Goal: Task Accomplishment & Management: Manage account settings

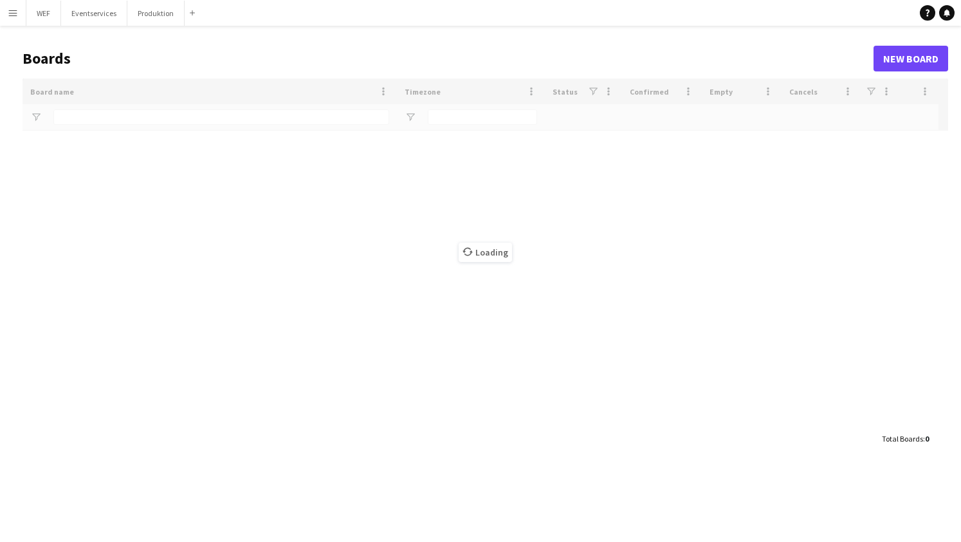
type input "***"
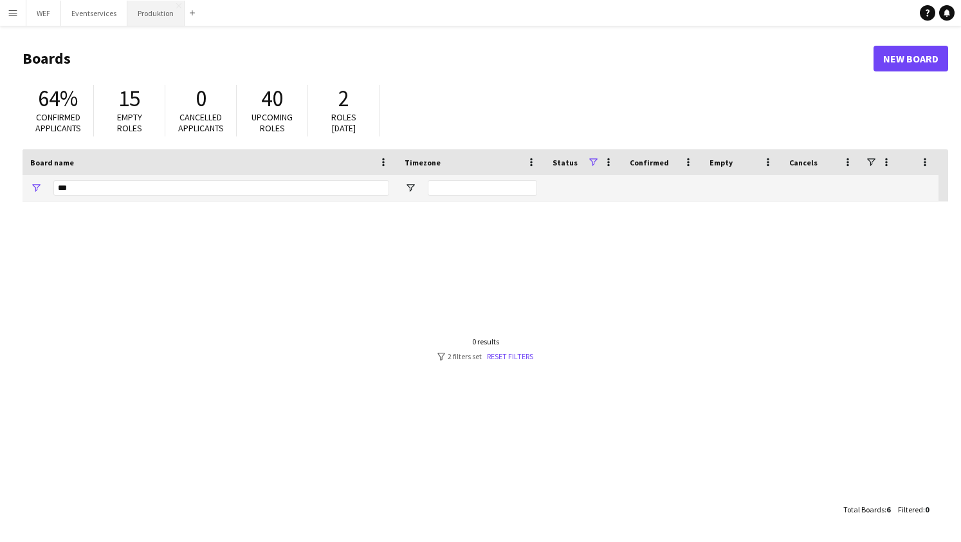
click at [152, 17] on button "Produktion Close" at bounding box center [155, 13] width 57 height 25
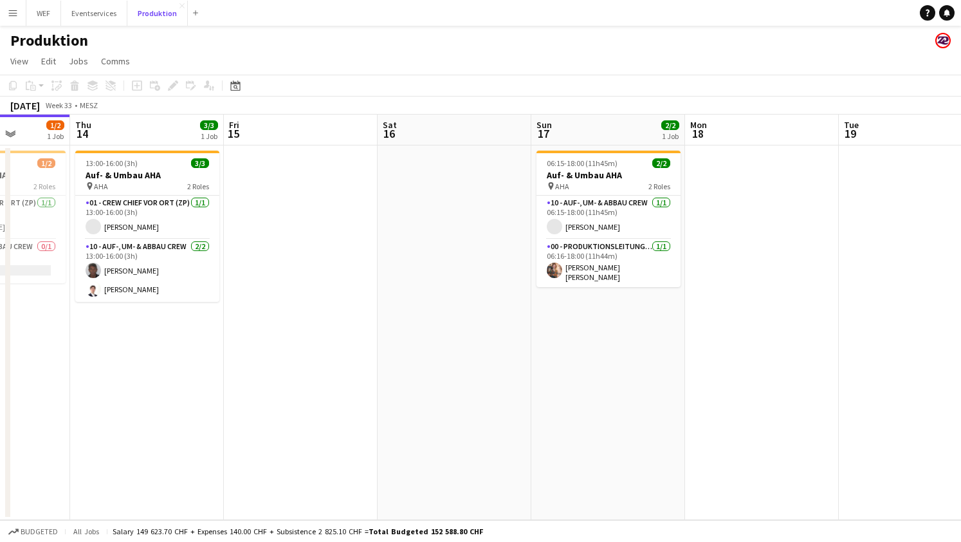
scroll to position [0, 373]
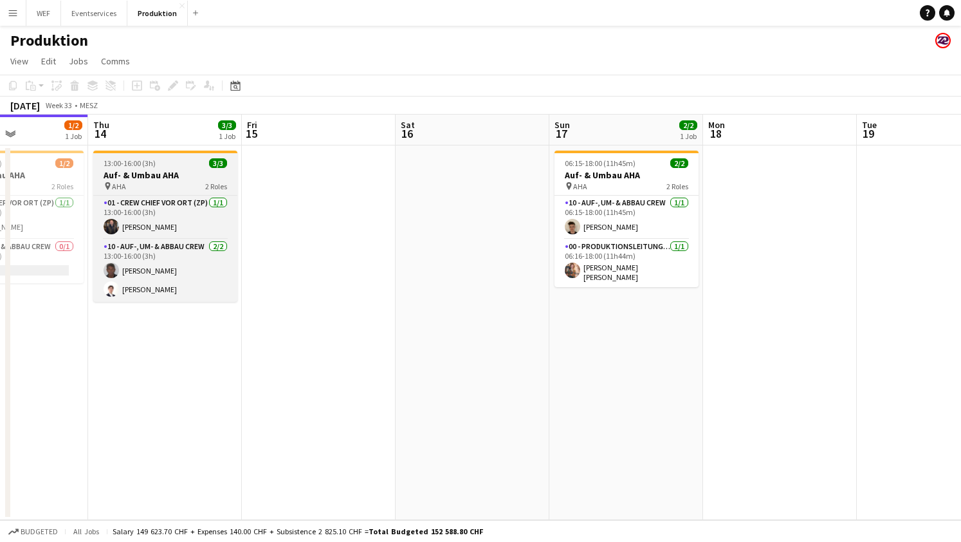
click at [165, 163] on div "13:00-16:00 (3h) 3/3" at bounding box center [165, 163] width 144 height 10
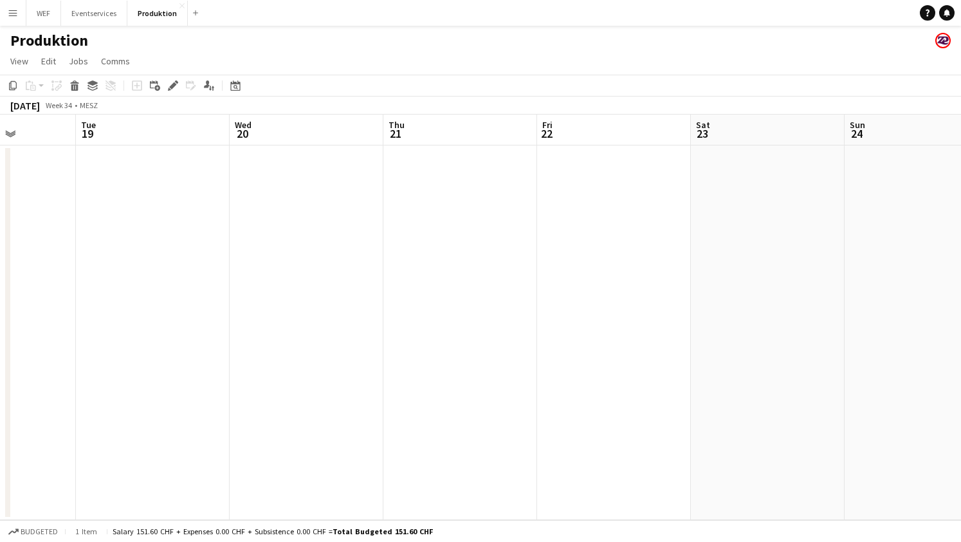
scroll to position [0, 558]
click at [595, 180] on app-date-cell at bounding box center [596, 332] width 154 height 374
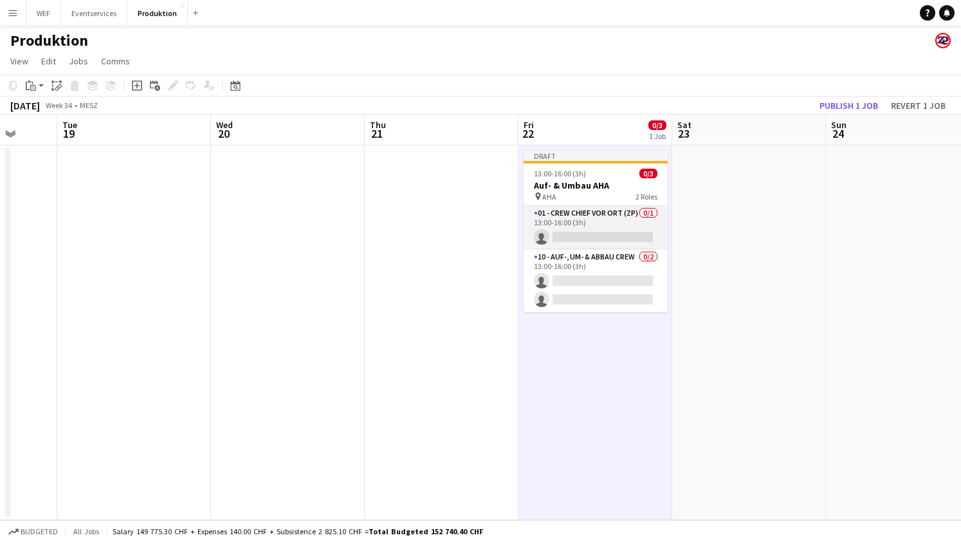
click at [578, 226] on app-card-role "01 - Crew Chief vor Ort (ZP) 0/1 13:00-16:00 (3h) single-neutral-actions" at bounding box center [596, 228] width 144 height 44
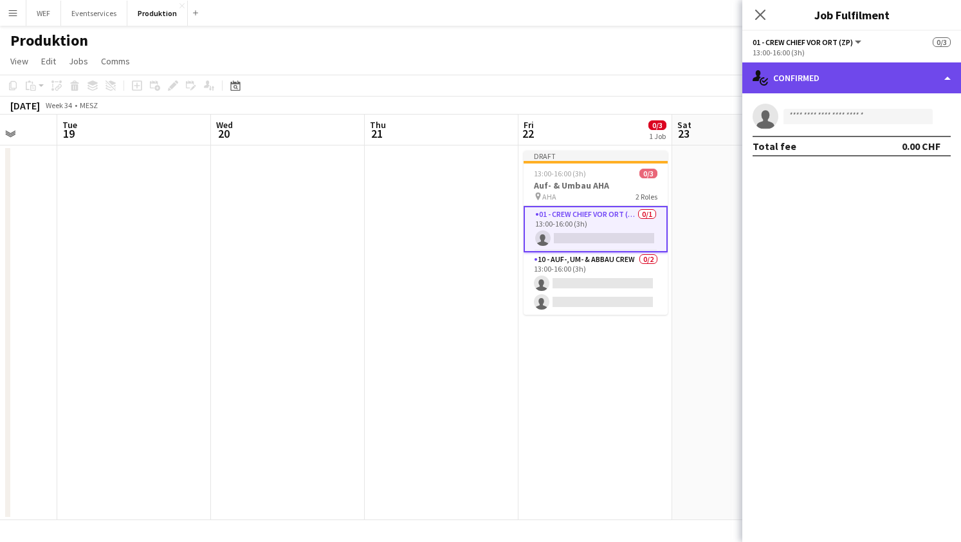
click at [919, 80] on div "single-neutral-actions-check-2 Confirmed" at bounding box center [852, 77] width 219 height 31
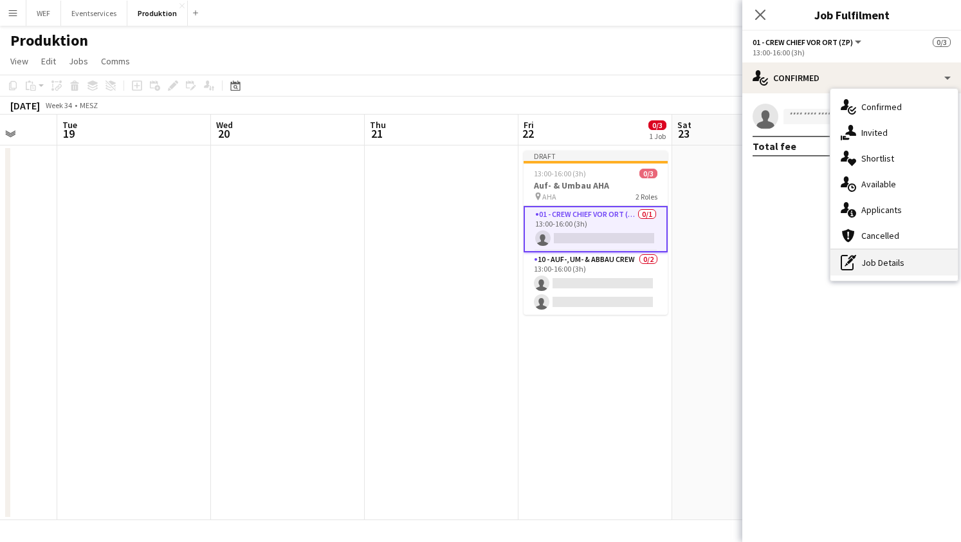
click at [884, 257] on div "pen-write Job Details" at bounding box center [894, 263] width 127 height 26
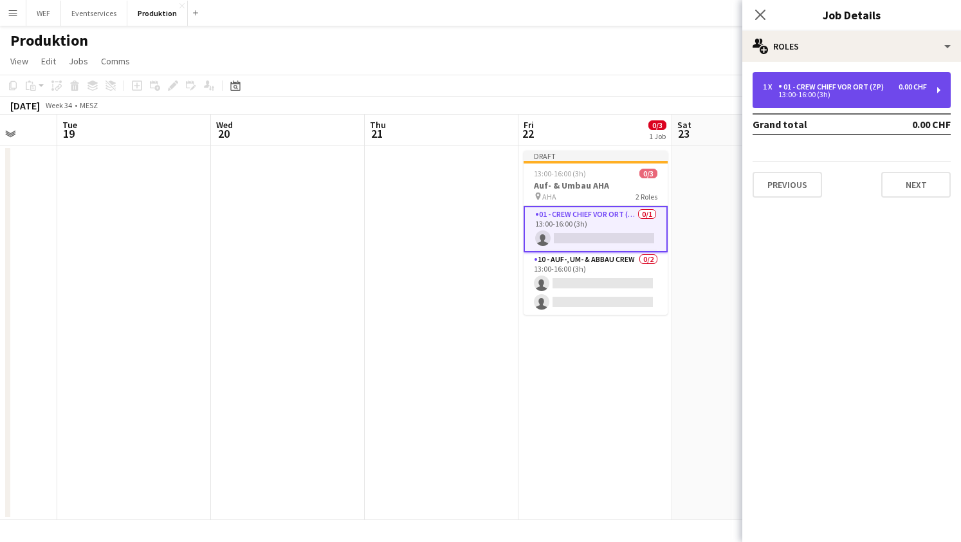
click at [933, 98] on div "1 x 01 - Crew Chief vor Ort (ZP) 0.00 CHF 13:00-16:00 (3h)" at bounding box center [852, 90] width 198 height 36
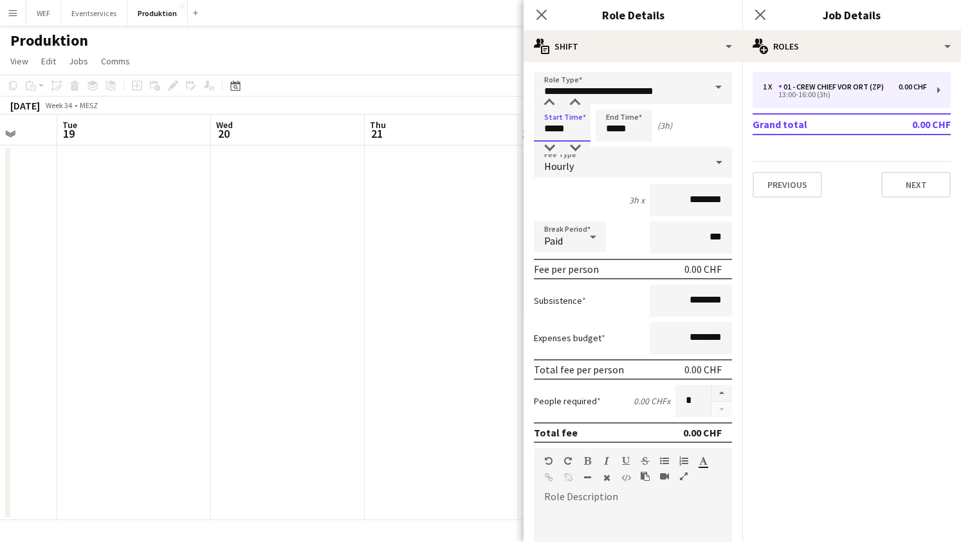
drag, startPoint x: 575, startPoint y: 129, endPoint x: 508, endPoint y: 125, distance: 66.4
click at [511, 125] on body "Menu Boards Boards Boards All jobs Status Workforce Workforce My Workforce Recr…" at bounding box center [480, 271] width 961 height 542
type input "*****"
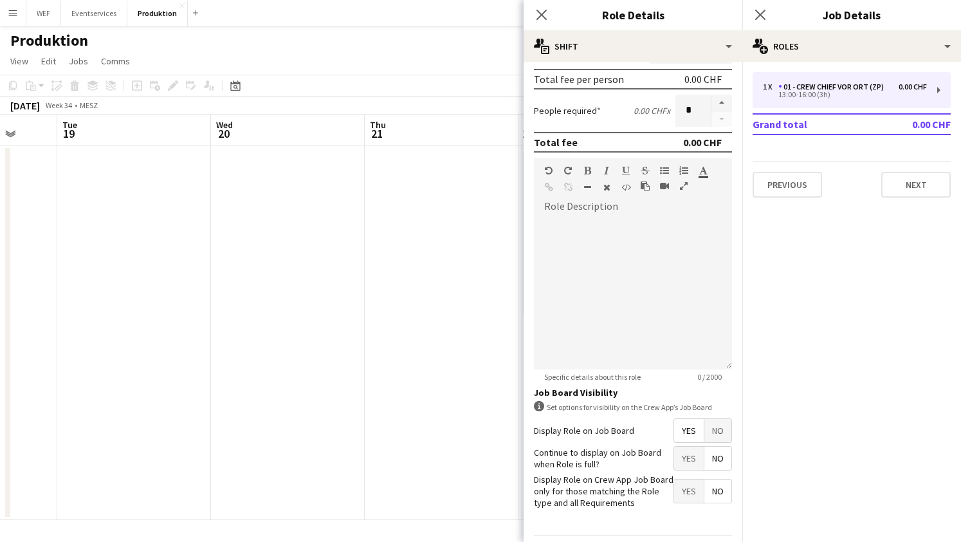
scroll to position [315, 0]
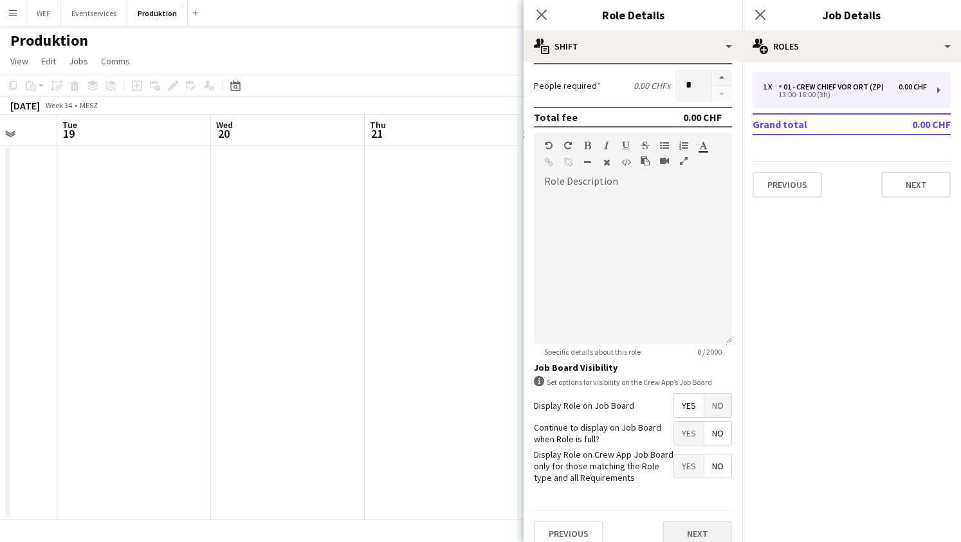
type input "*****"
click at [697, 526] on button "Next" at bounding box center [697, 534] width 69 height 26
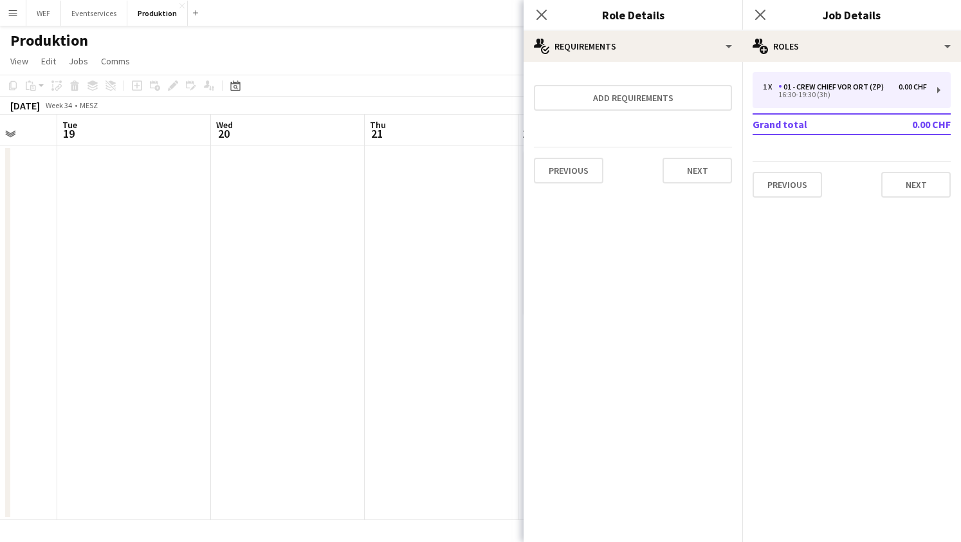
scroll to position [0, 0]
click at [698, 158] on button "Next" at bounding box center [697, 171] width 69 height 26
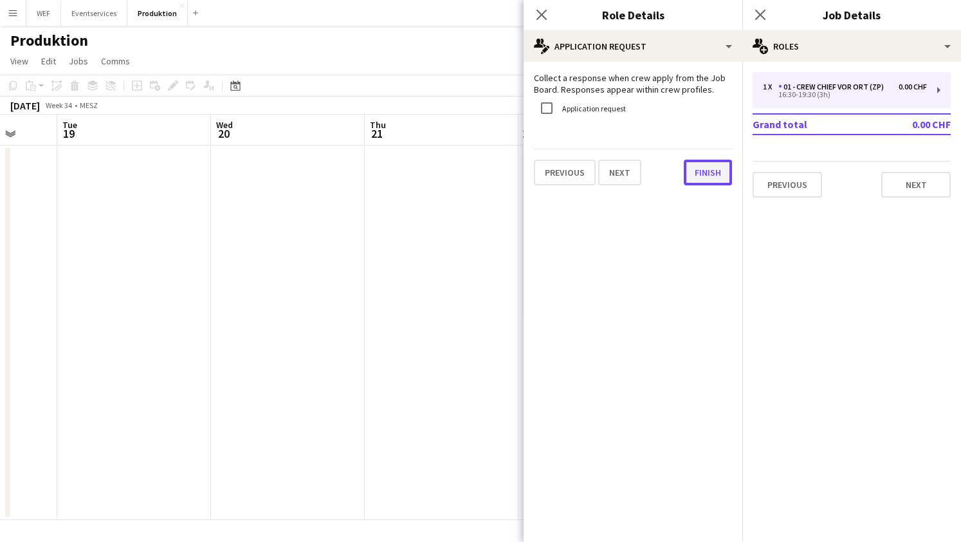
click at [705, 176] on button "Finish" at bounding box center [708, 173] width 48 height 26
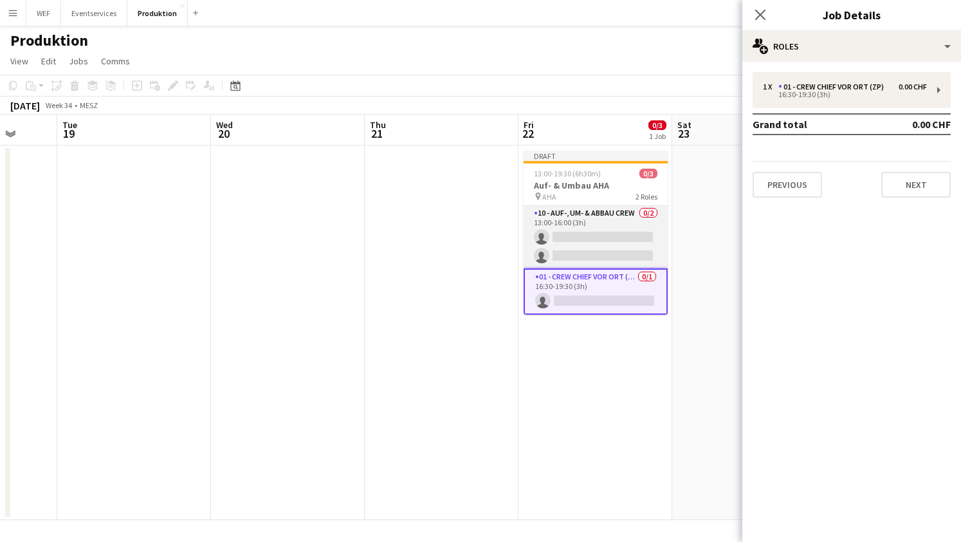
click at [607, 230] on app-card-role "10 - Auf-, Um- & Abbau Crew 0/2 13:00-16:00 (3h) single-neutral-actions single-…" at bounding box center [596, 237] width 144 height 62
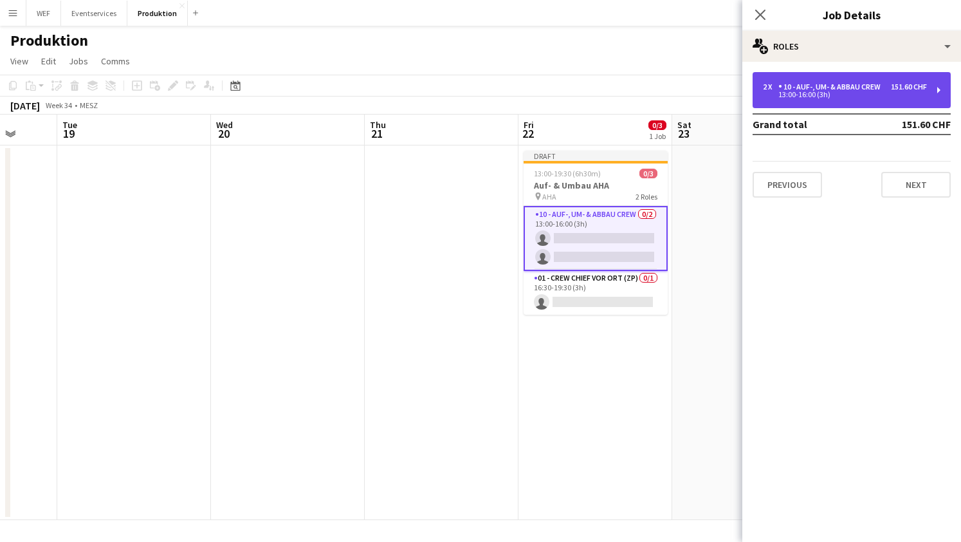
click at [927, 86] on div "2 x 10 - Auf-, Um- & Abbau Crew 151.60 CHF 13:00-16:00 (3h)" at bounding box center [852, 90] width 198 height 36
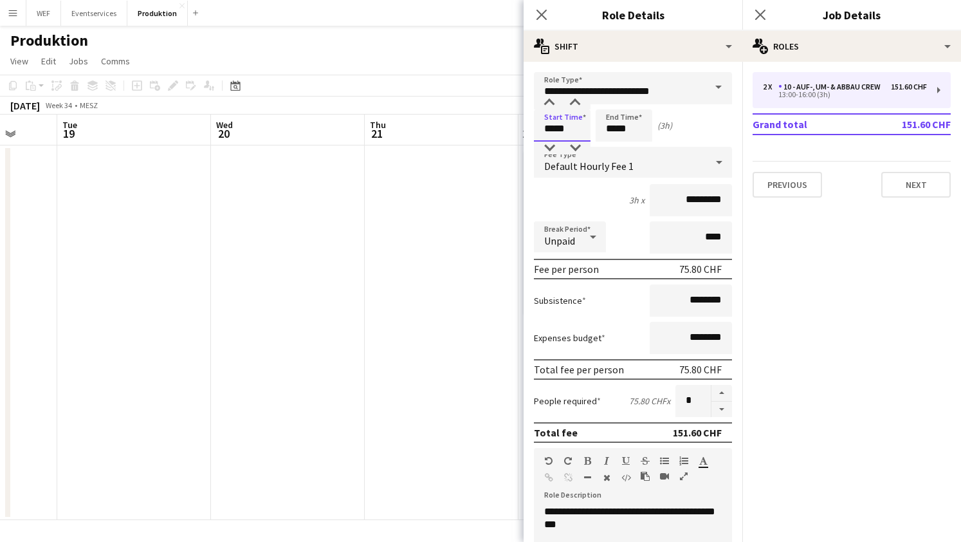
drag, startPoint x: 572, startPoint y: 130, endPoint x: 514, endPoint y: 131, distance: 57.9
click at [514, 131] on body "Menu Boards Boards Boards All jobs Status Workforce Workforce My Workforce Recr…" at bounding box center [480, 271] width 961 height 542
type input "*****"
click at [719, 413] on button "button" at bounding box center [722, 409] width 21 height 16
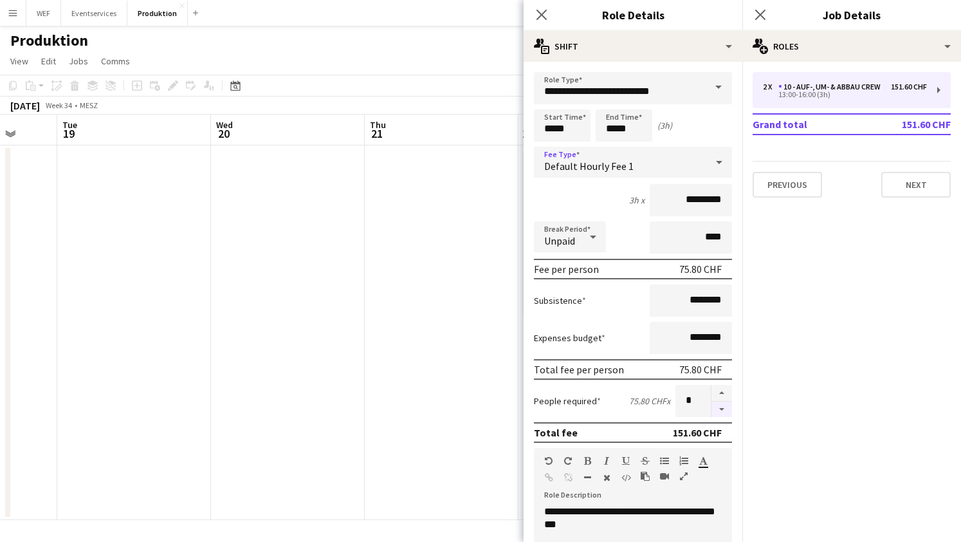
type input "*"
drag, startPoint x: 691, startPoint y: 235, endPoint x: 710, endPoint y: 235, distance: 18.7
click at [710, 235] on input "****" at bounding box center [691, 237] width 82 height 32
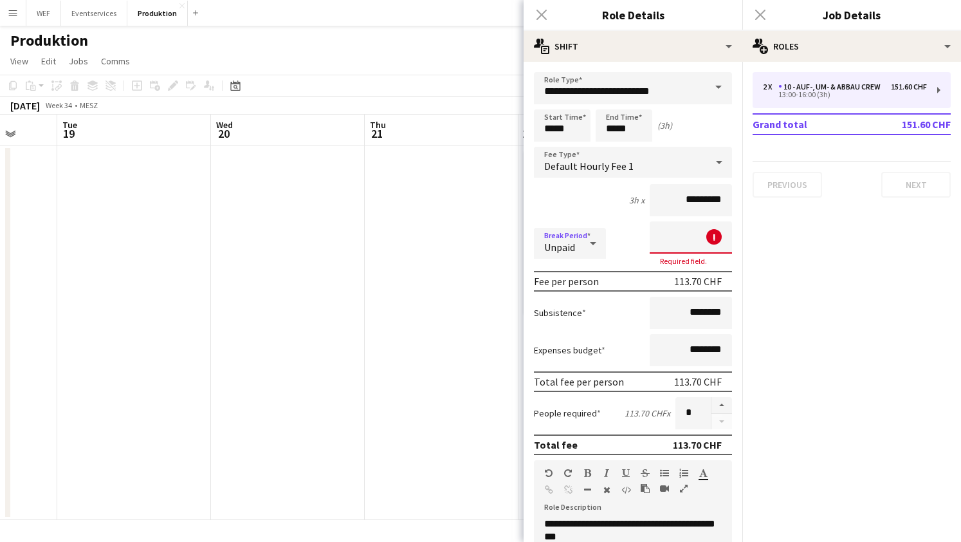
click at [593, 237] on icon at bounding box center [593, 243] width 15 height 26
click at [598, 195] on div at bounding box center [480, 271] width 961 height 542
click at [702, 244] on input at bounding box center [691, 237] width 82 height 32
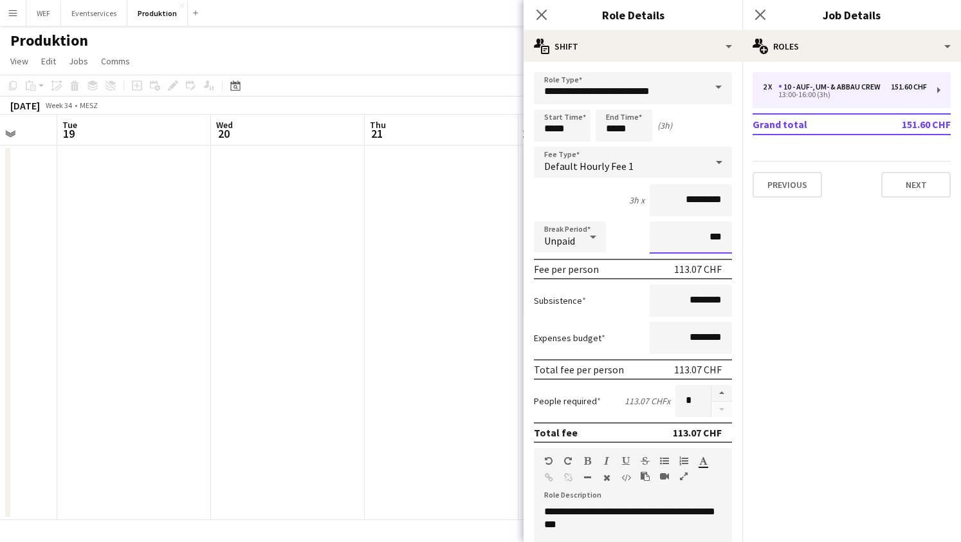
type input "***"
click at [589, 224] on icon at bounding box center [593, 237] width 15 height 26
click at [576, 204] on div at bounding box center [480, 271] width 961 height 542
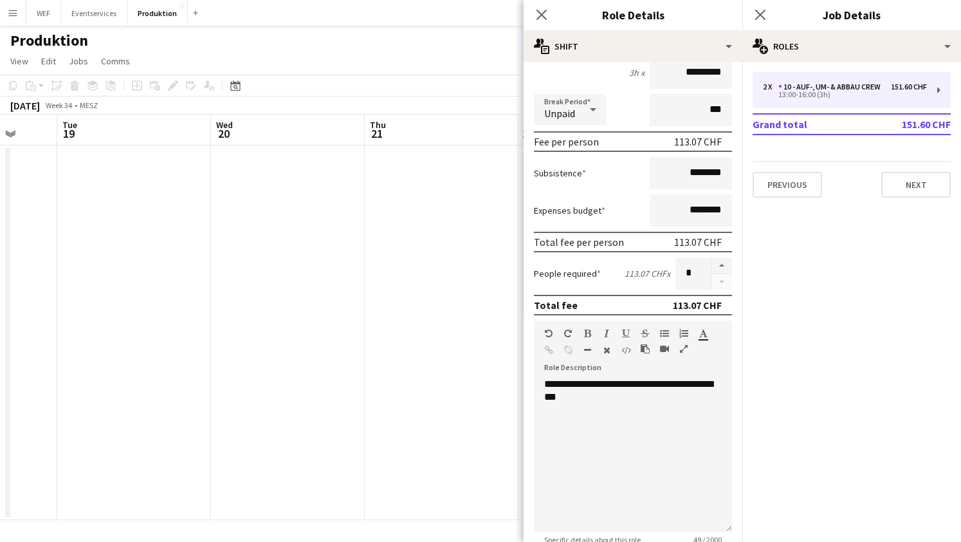
scroll to position [329, 0]
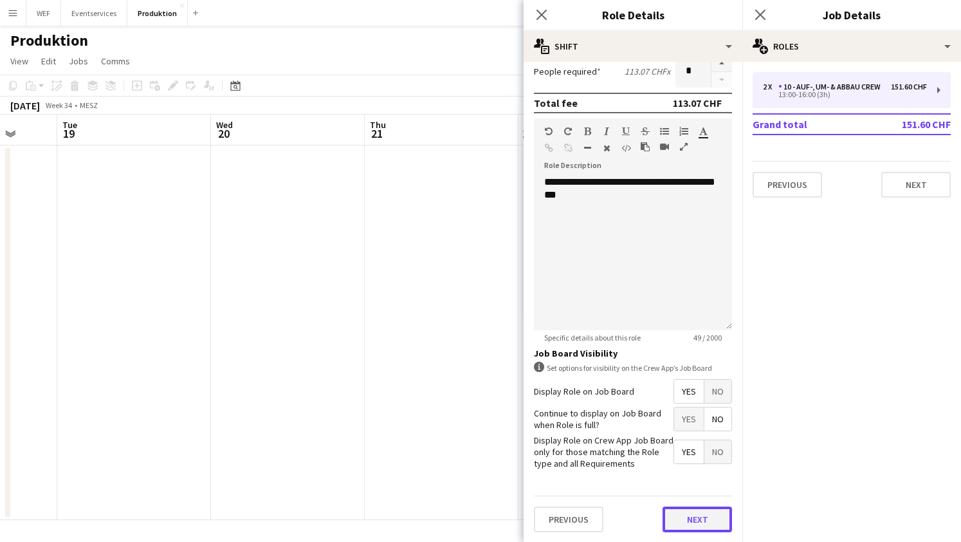
click at [687, 512] on button "Next" at bounding box center [697, 519] width 69 height 26
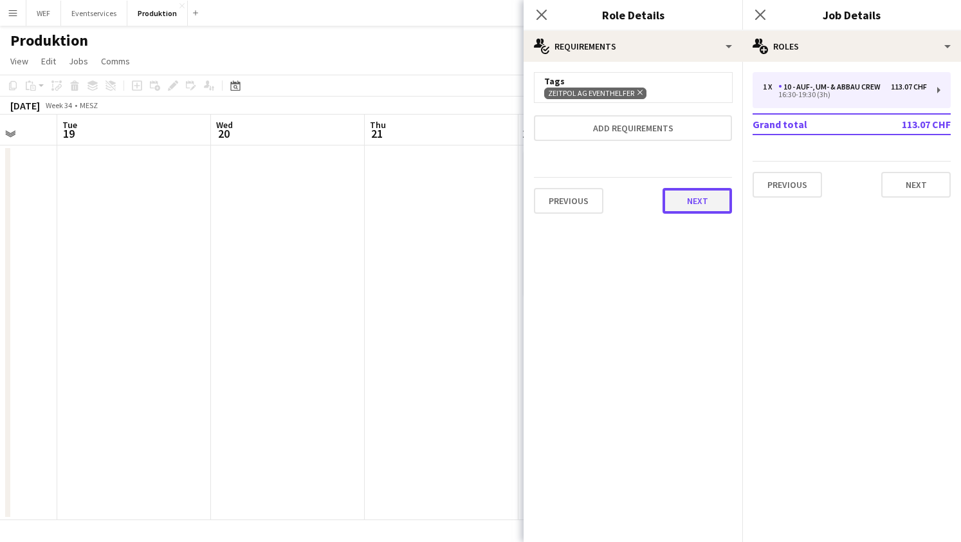
click at [687, 203] on button "Next" at bounding box center [697, 201] width 69 height 26
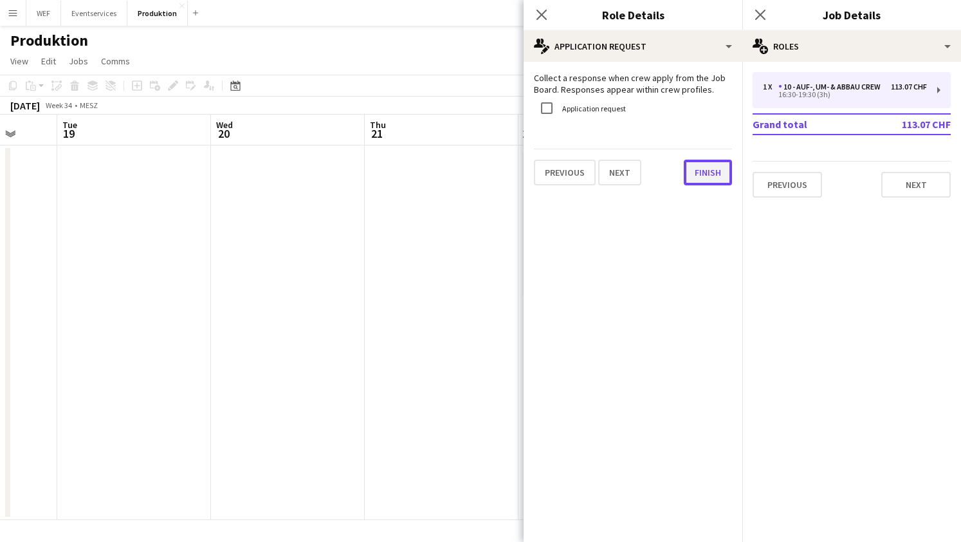
click at [709, 169] on button "Finish" at bounding box center [708, 173] width 48 height 26
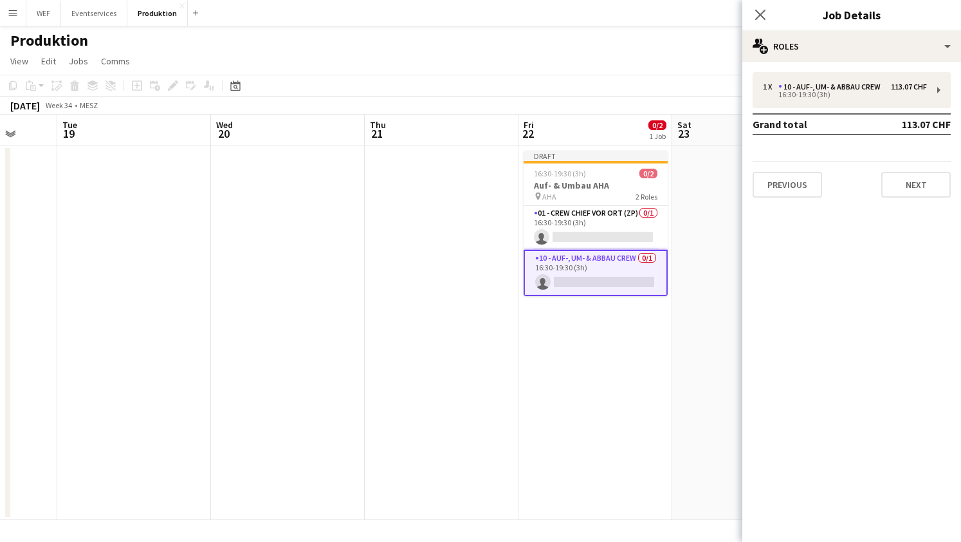
click at [696, 275] on app-date-cell at bounding box center [749, 332] width 154 height 374
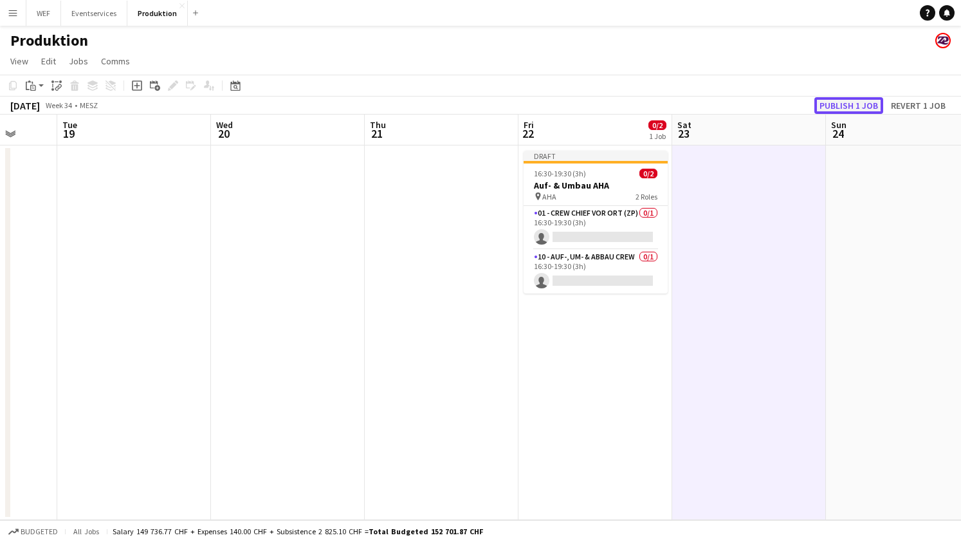
click at [843, 97] on button "Publish 1 job" at bounding box center [849, 105] width 69 height 17
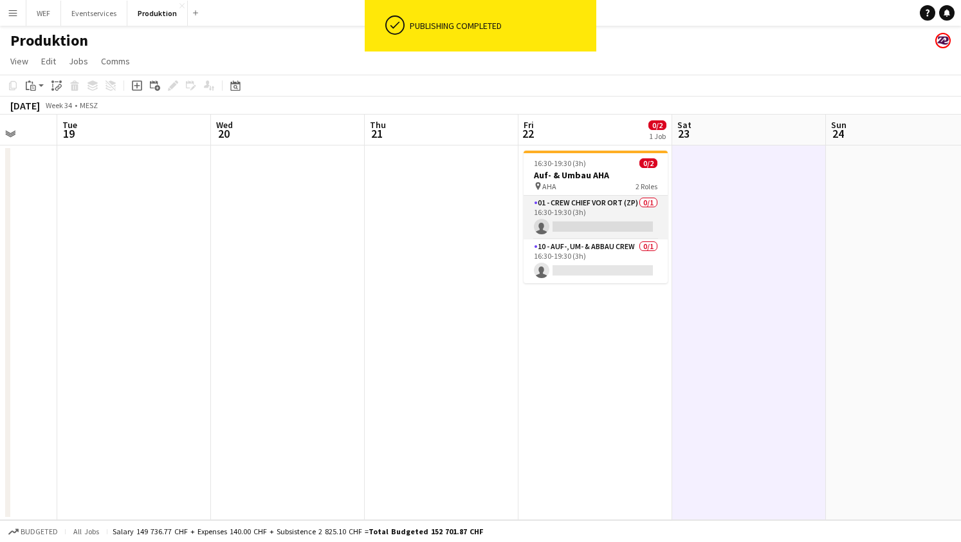
click at [576, 226] on app-card-role "01 - Crew Chief vor Ort (ZP) 0/1 16:30-19:30 (3h) single-neutral-actions" at bounding box center [596, 218] width 144 height 44
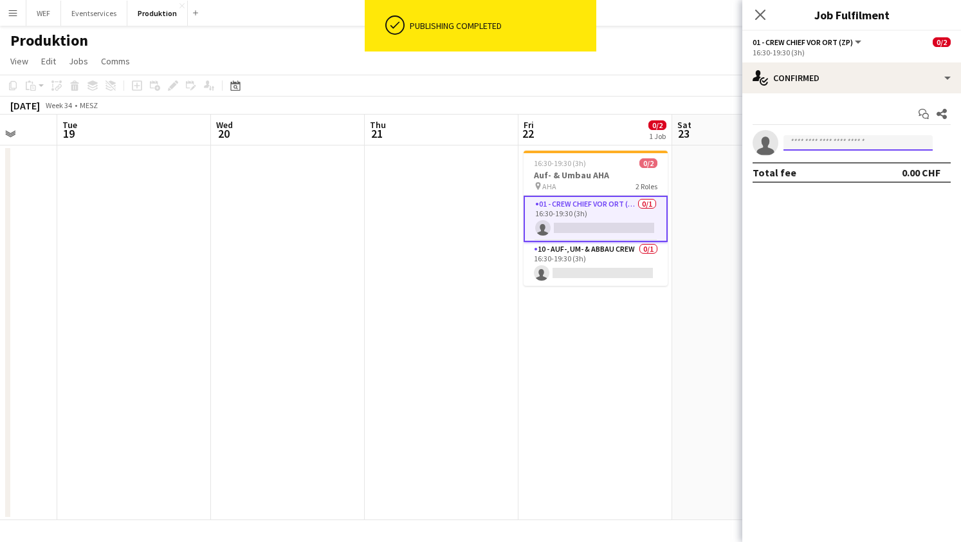
click at [821, 144] on input at bounding box center [858, 142] width 149 height 15
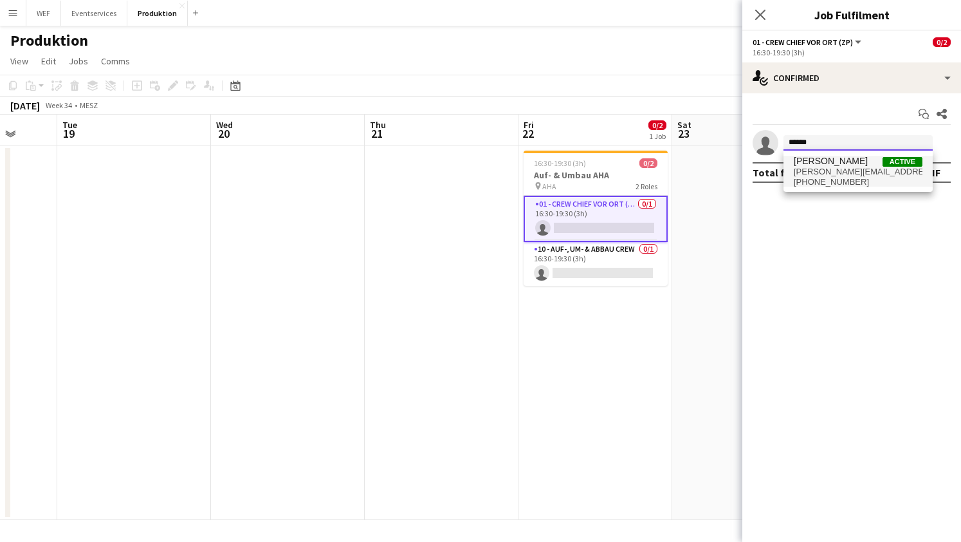
type input "******"
click at [831, 164] on span "[PERSON_NAME]" at bounding box center [831, 161] width 74 height 11
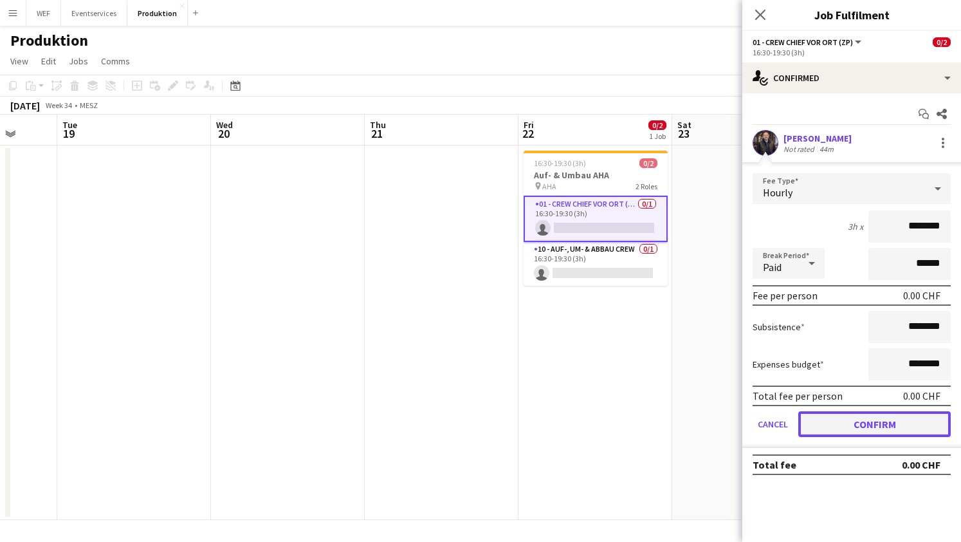
click at [827, 423] on button "Confirm" at bounding box center [874, 424] width 152 height 26
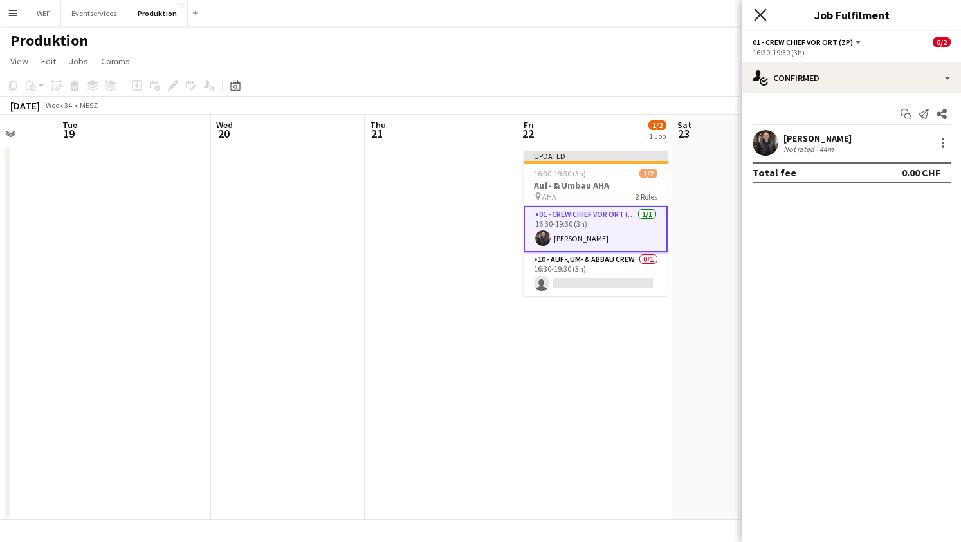
click at [757, 14] on icon "Close pop-in" at bounding box center [760, 14] width 12 height 12
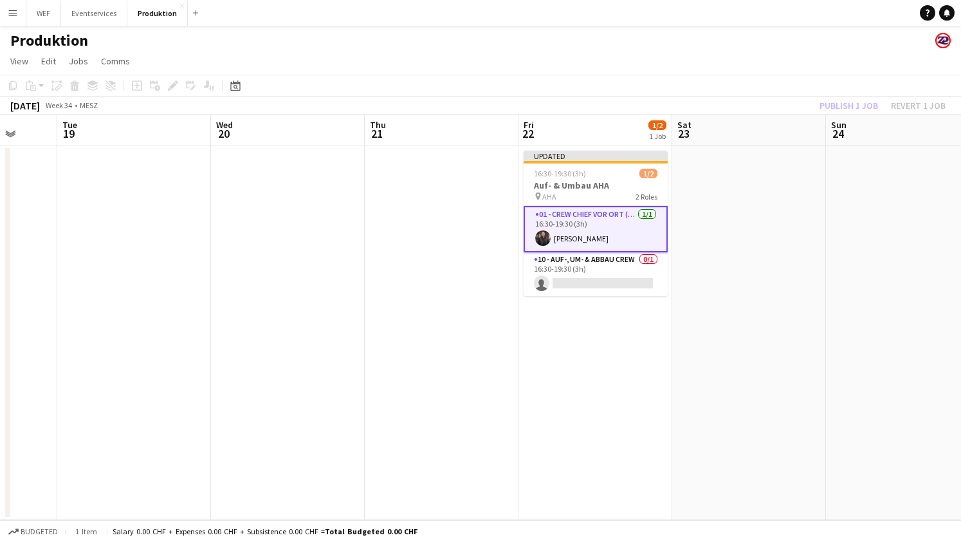
click at [850, 99] on div "Publish 1 job Revert 1 job" at bounding box center [882, 105] width 157 height 17
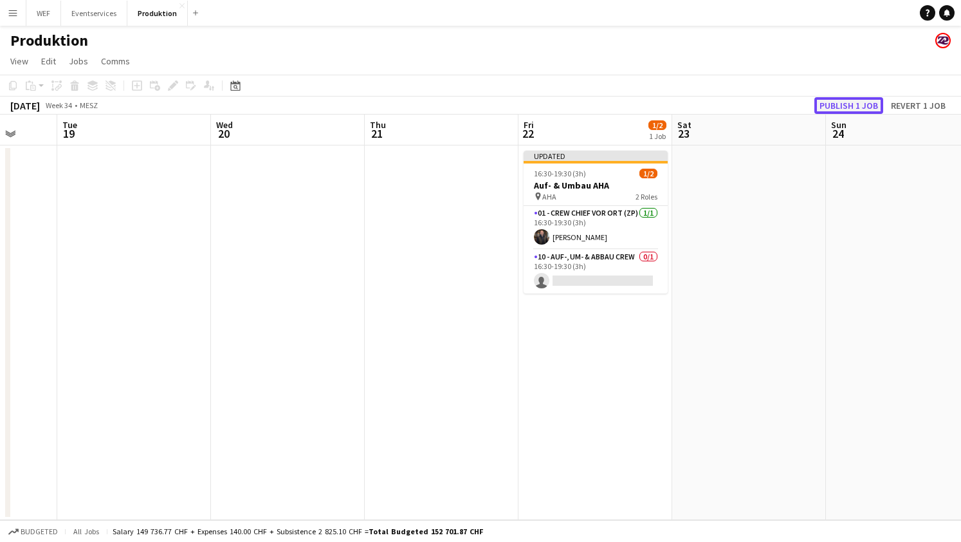
click at [843, 103] on button "Publish 1 job" at bounding box center [849, 105] width 69 height 17
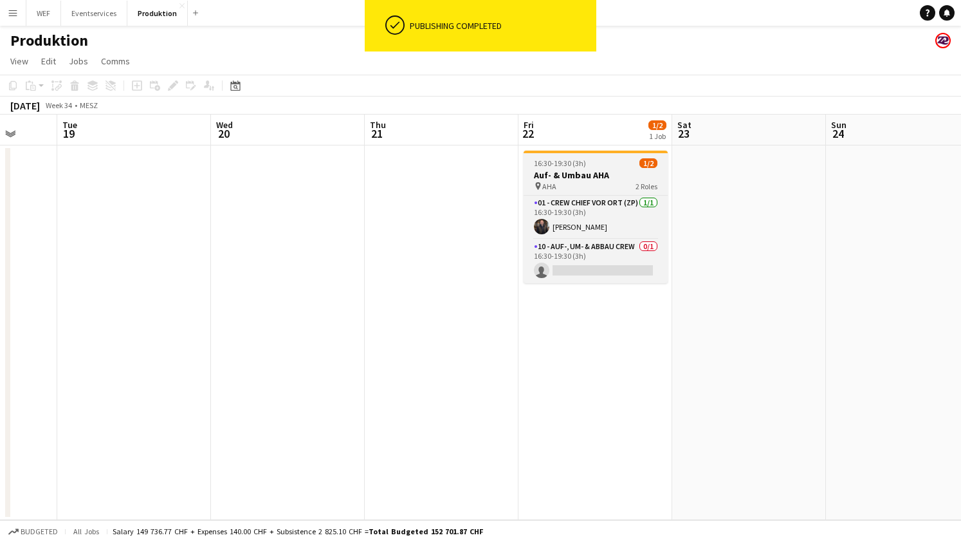
click at [570, 171] on h3 "Auf- & Umbau AHA" at bounding box center [596, 175] width 144 height 12
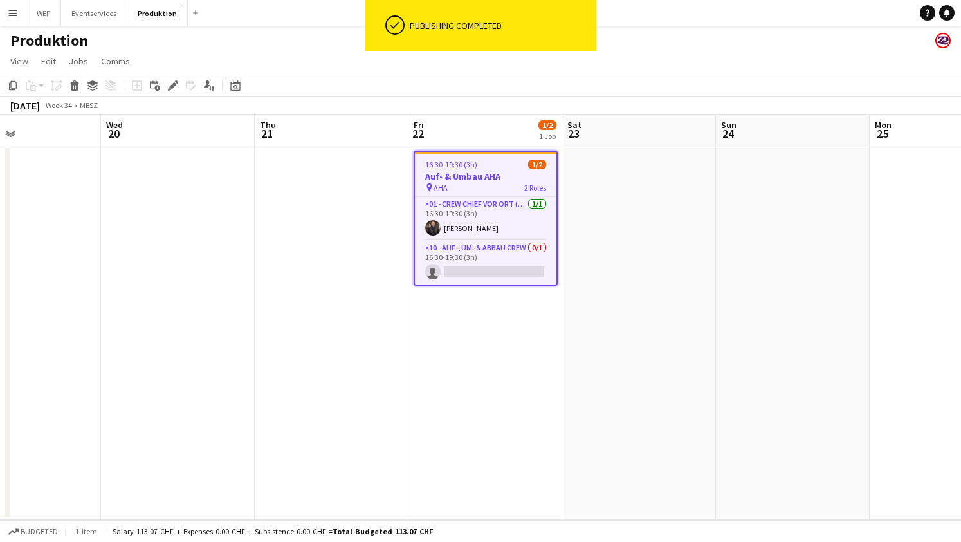
scroll to position [0, 373]
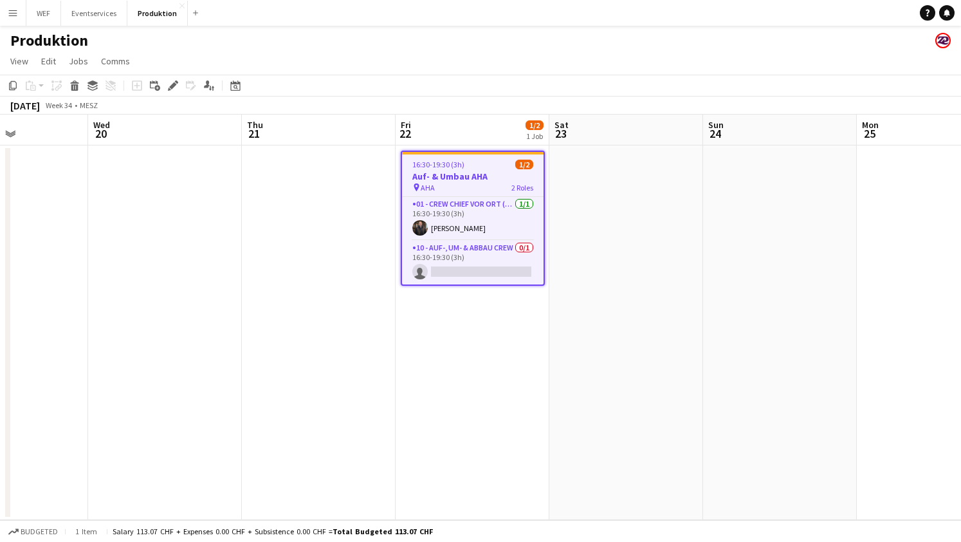
click at [765, 159] on app-date-cell at bounding box center [780, 332] width 154 height 374
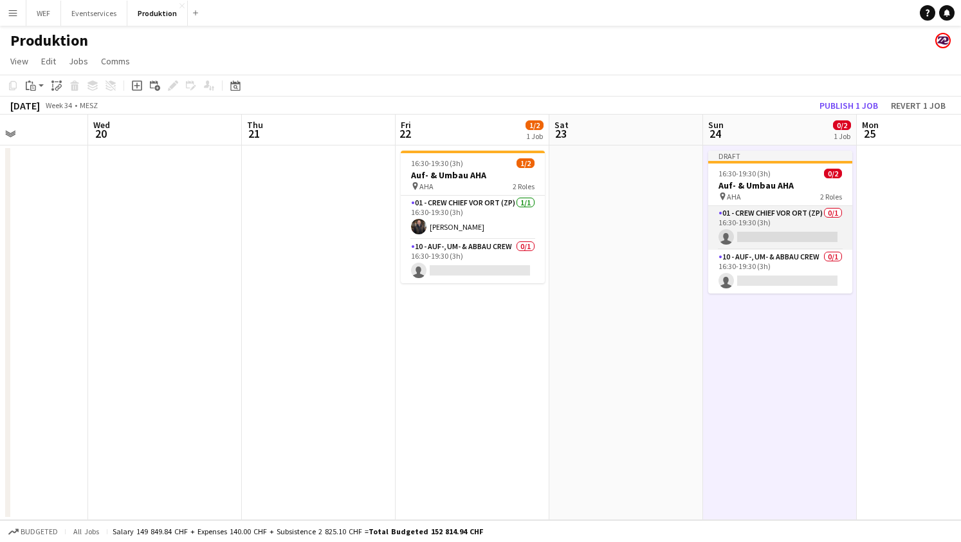
click at [800, 225] on app-card-role "01 - Crew Chief vor Ort (ZP) 0/1 16:30-19:30 (3h) single-neutral-actions" at bounding box center [780, 228] width 144 height 44
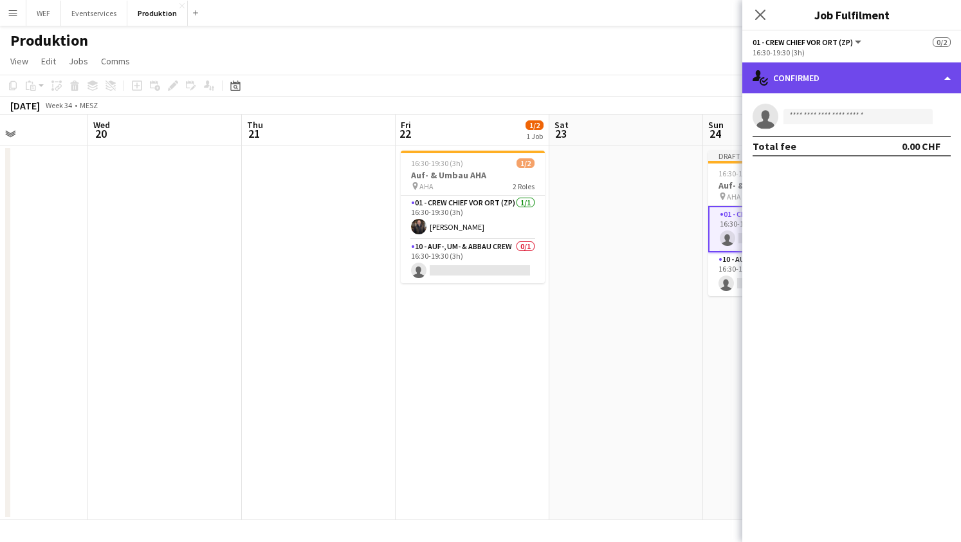
click at [874, 78] on div "single-neutral-actions-check-2 Confirmed" at bounding box center [852, 77] width 219 height 31
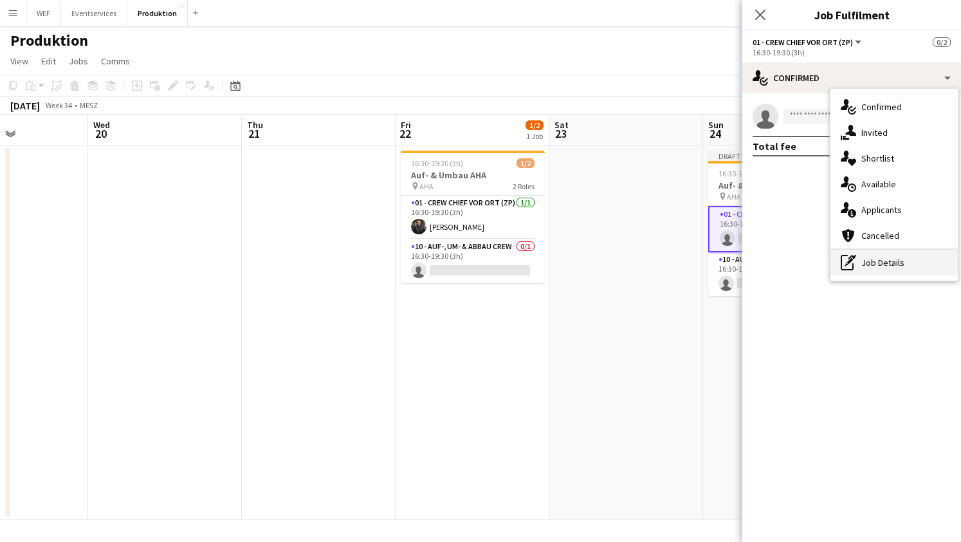
click at [863, 266] on div "pen-write Job Details" at bounding box center [894, 263] width 127 height 26
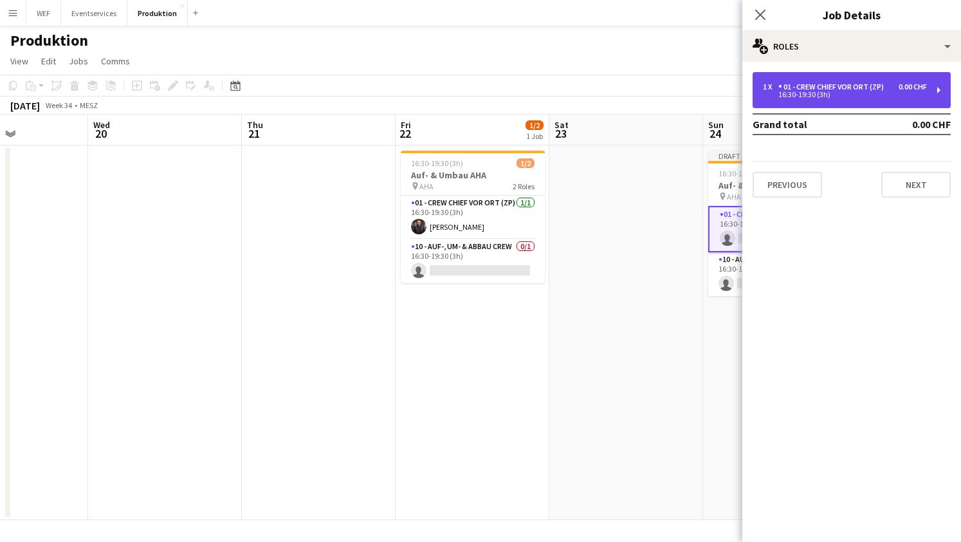
click at [921, 87] on div "0.00 CHF" at bounding box center [913, 86] width 28 height 9
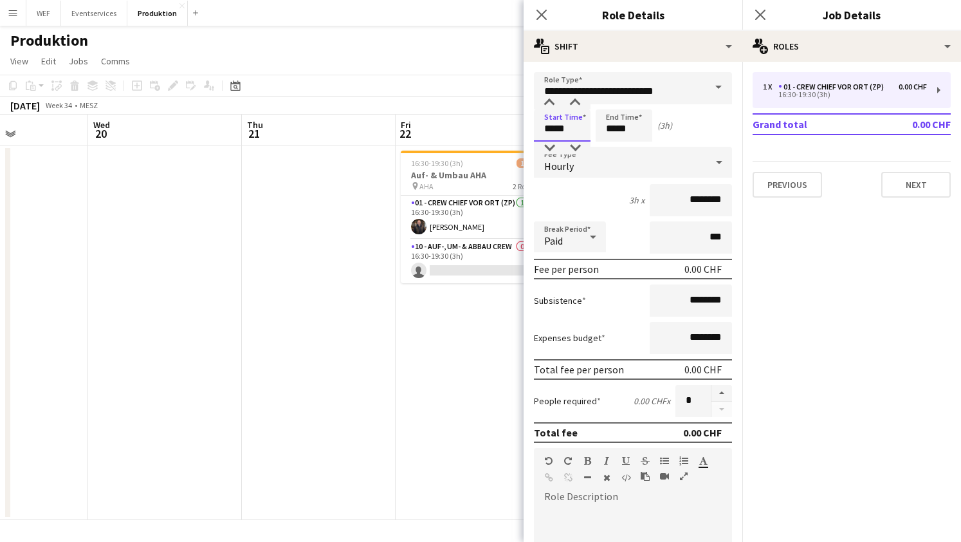
drag, startPoint x: 563, startPoint y: 131, endPoint x: 539, endPoint y: 125, distance: 25.1
click at [539, 125] on input "*****" at bounding box center [562, 125] width 57 height 32
type input "*****"
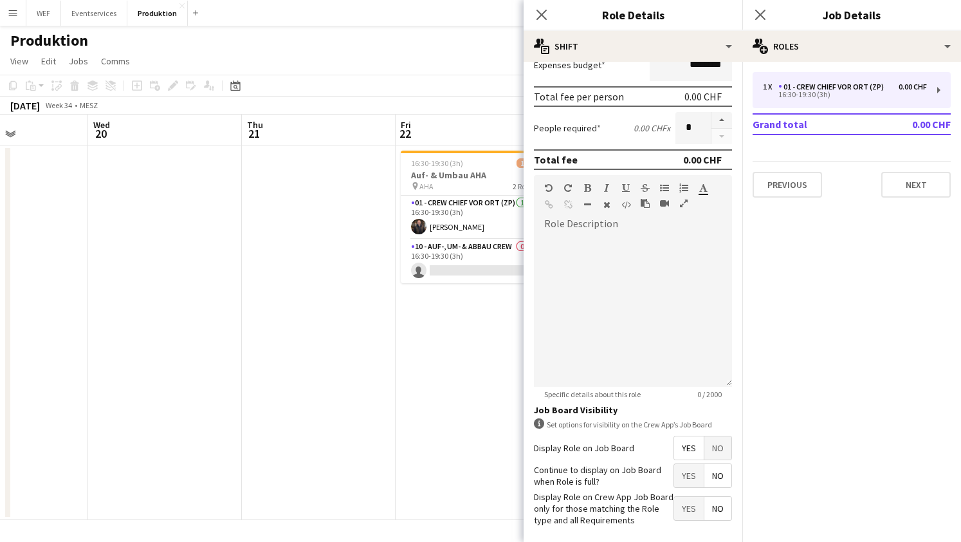
scroll to position [329, 0]
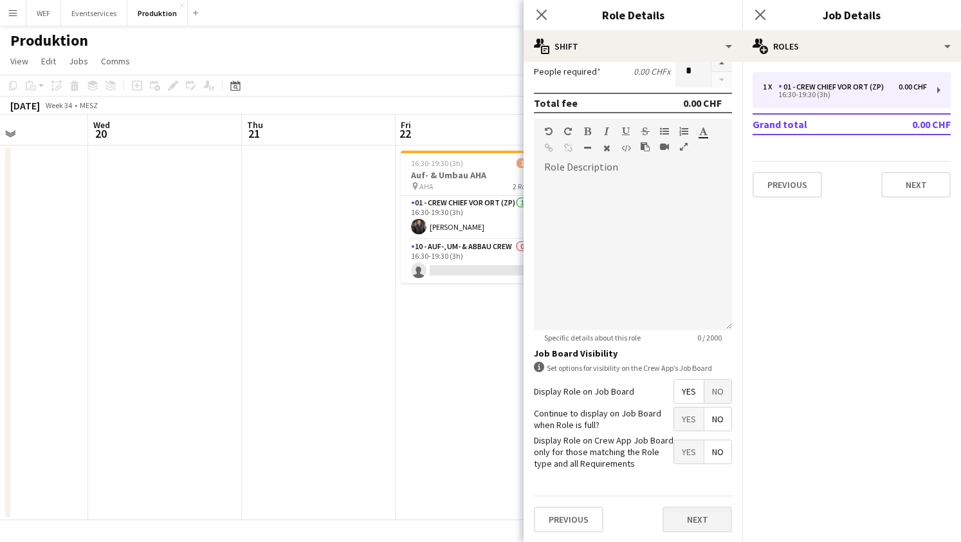
type input "*****"
click at [697, 525] on button "Next" at bounding box center [697, 519] width 69 height 26
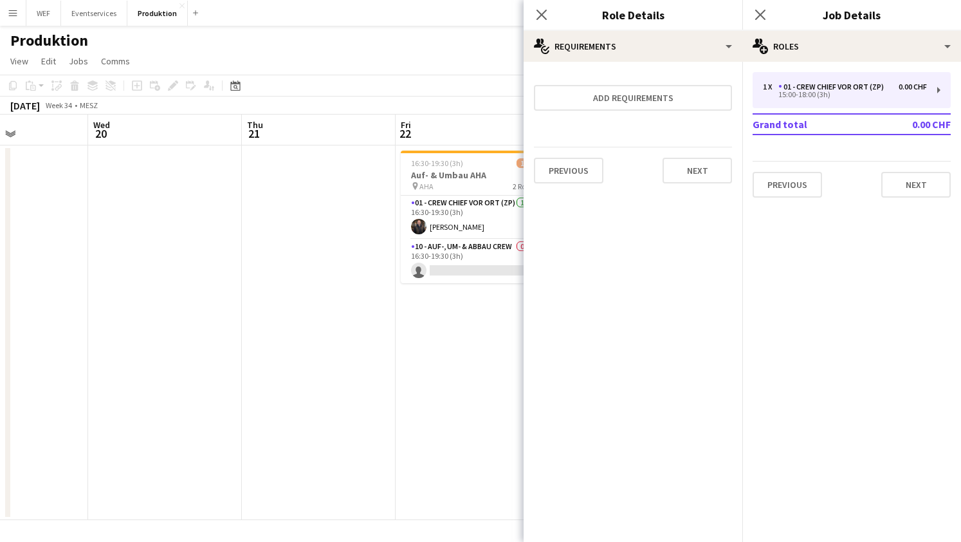
scroll to position [0, 0]
click at [716, 180] on button "Next" at bounding box center [697, 171] width 69 height 26
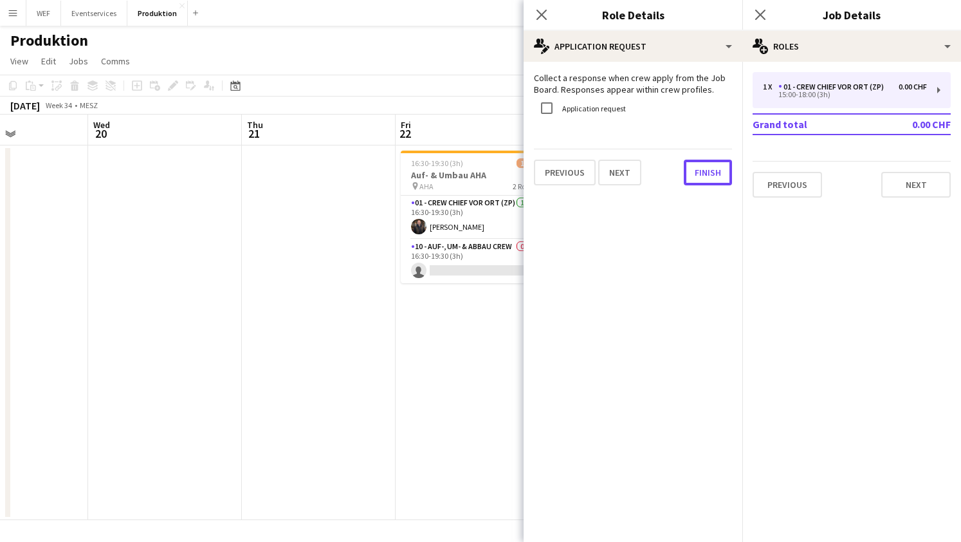
click at [716, 180] on button "Finish" at bounding box center [708, 173] width 48 height 26
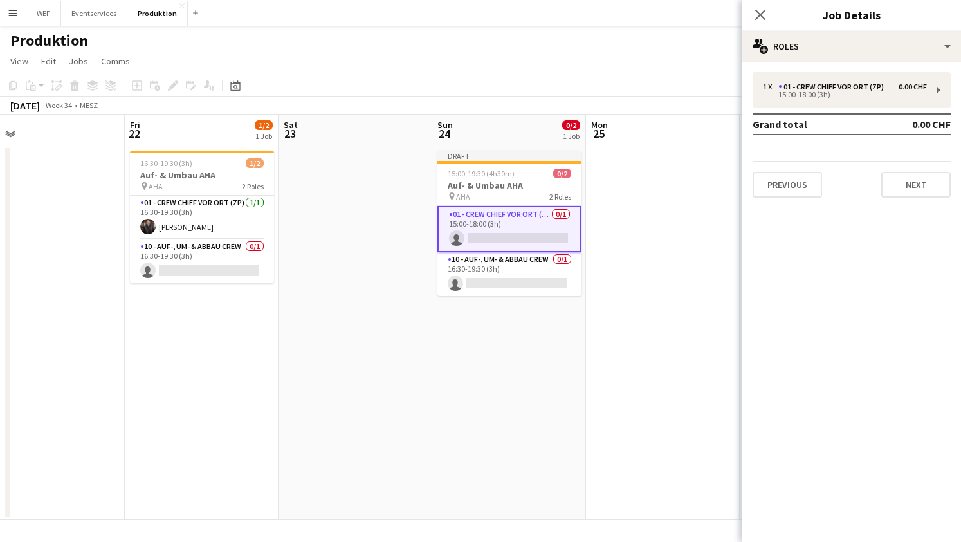
scroll to position [0, 343]
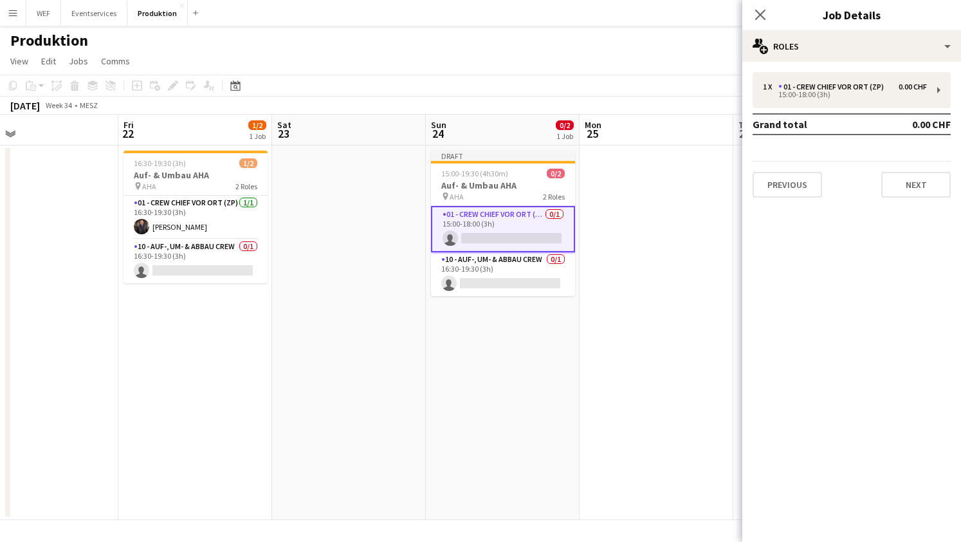
click at [499, 226] on app-card-role "01 - Crew Chief vor Ort (ZP) 0/1 15:00-18:00 (3h) single-neutral-actions" at bounding box center [503, 229] width 144 height 46
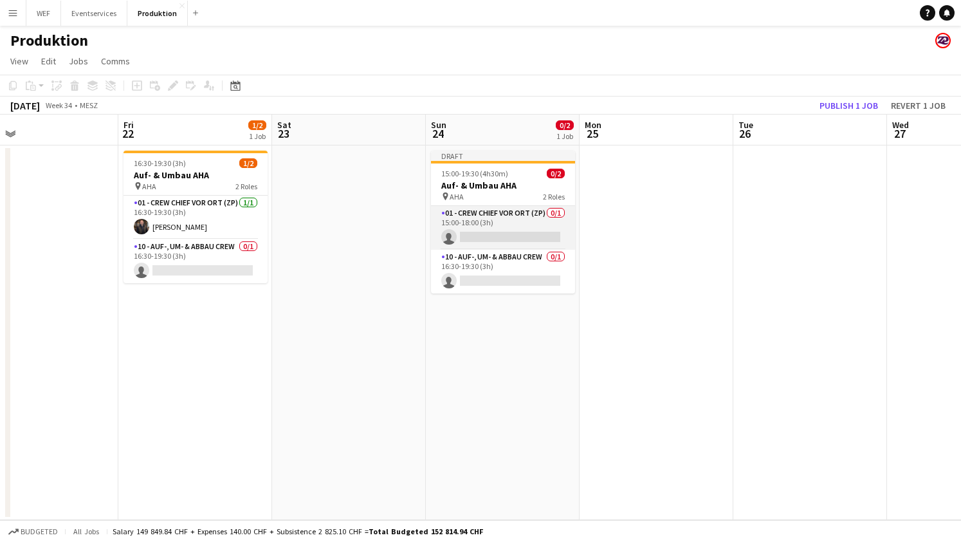
click at [494, 239] on app-card-role "01 - Crew Chief vor Ort (ZP) 0/1 15:00-18:00 (3h) single-neutral-actions" at bounding box center [503, 228] width 144 height 44
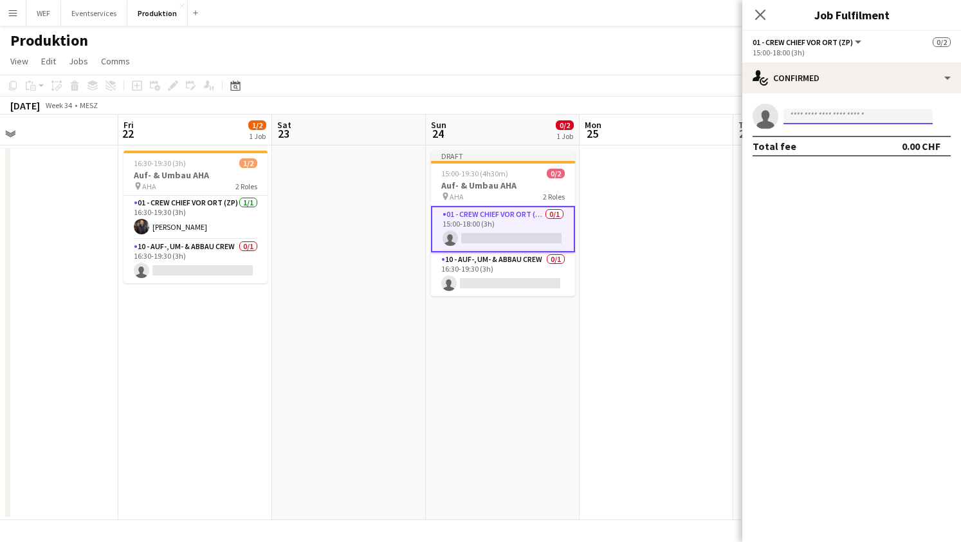
click at [852, 115] on input at bounding box center [858, 116] width 149 height 15
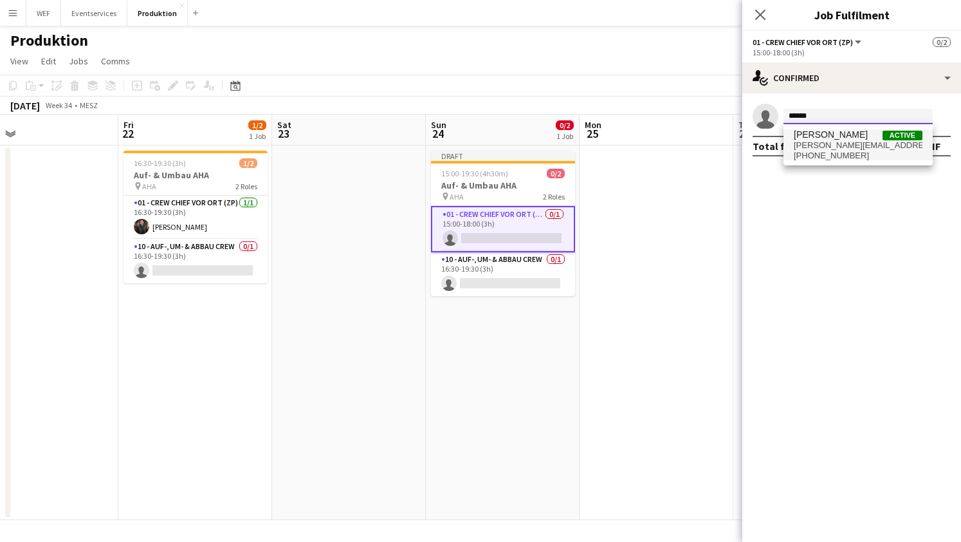
type input "******"
click at [854, 145] on span "[PERSON_NAME][EMAIL_ADDRESS][DOMAIN_NAME]" at bounding box center [858, 145] width 129 height 10
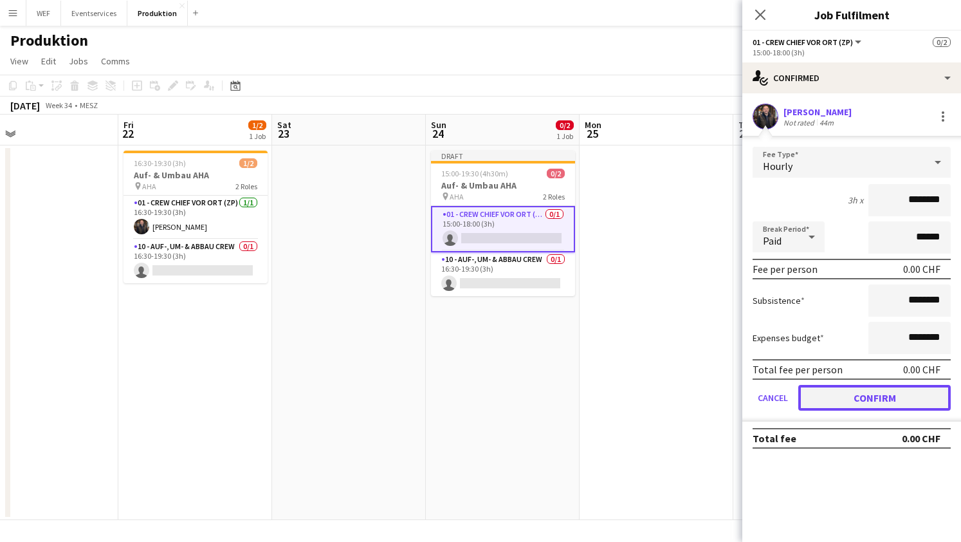
click at [813, 394] on button "Confirm" at bounding box center [874, 398] width 152 height 26
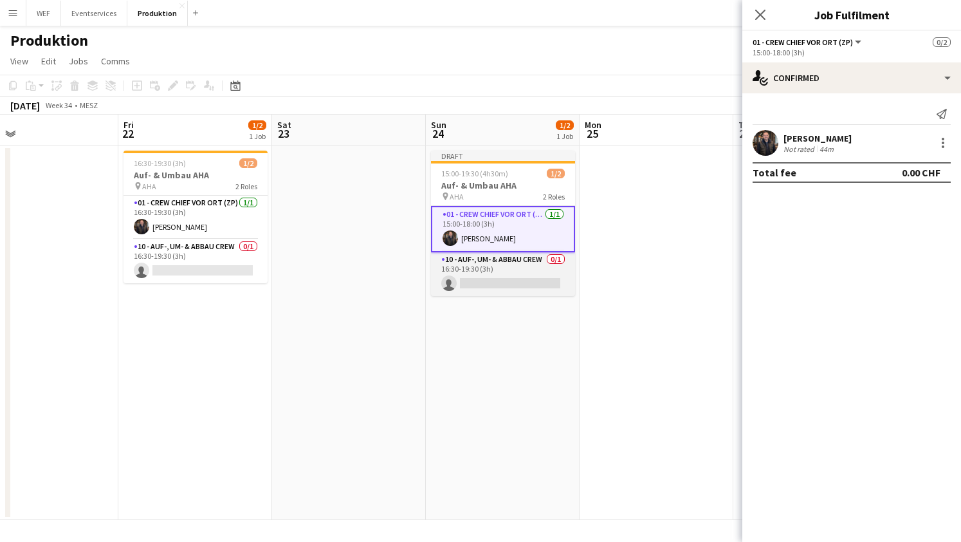
click at [475, 283] on app-card-role "10 - Auf-, Um- & Abbau Crew 0/1 16:30-19:30 (3h) single-neutral-actions" at bounding box center [503, 274] width 144 height 44
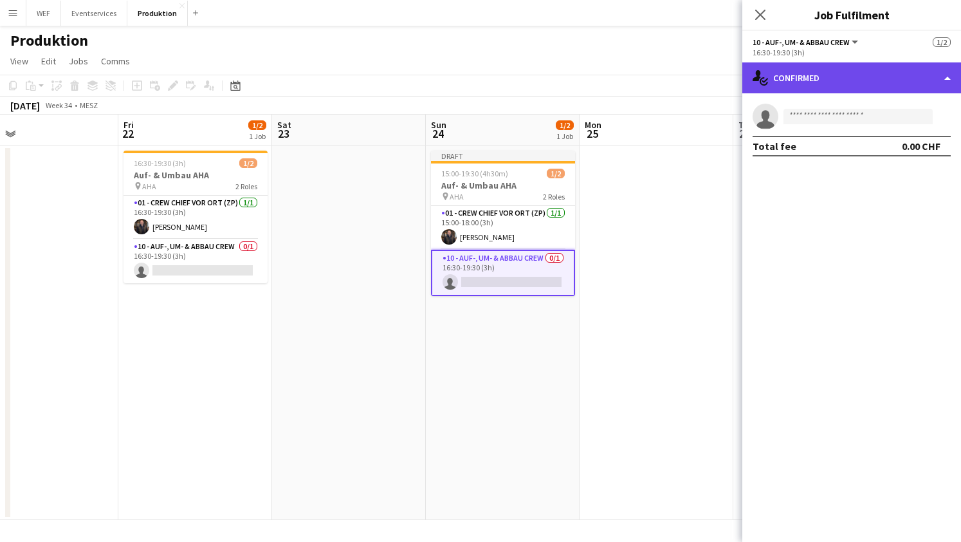
click at [831, 73] on div "single-neutral-actions-check-2 Confirmed" at bounding box center [852, 77] width 219 height 31
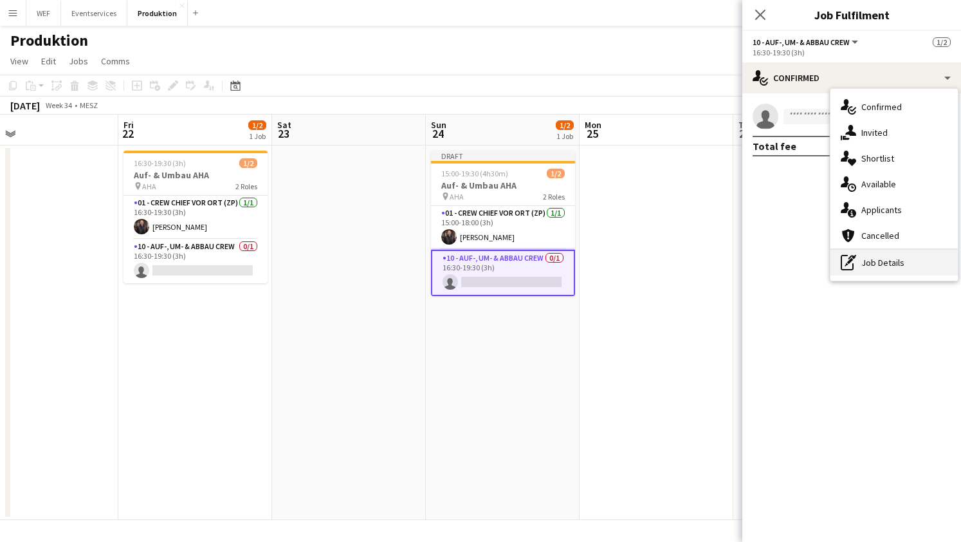
click at [867, 272] on div "pen-write Job Details" at bounding box center [894, 263] width 127 height 26
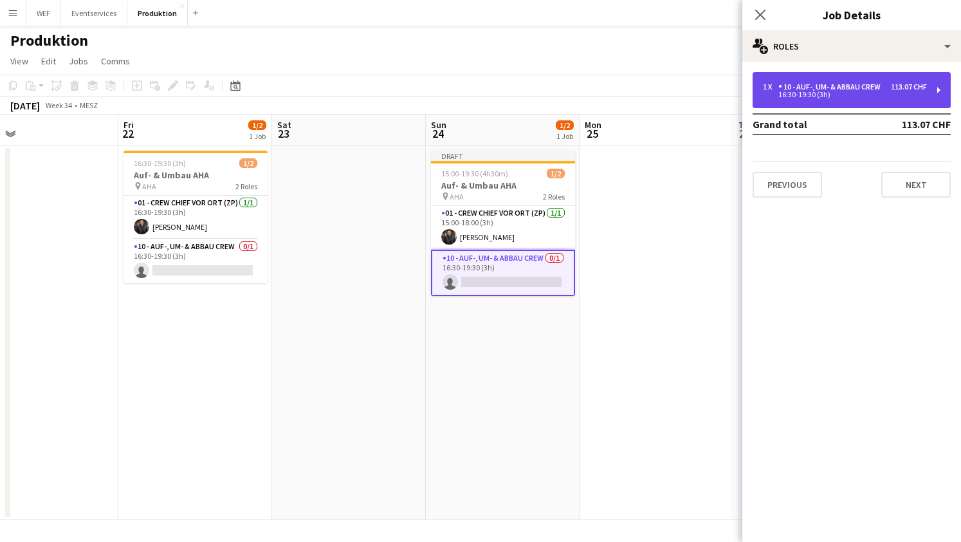
click at [879, 86] on div "10 - Auf-, Um- & Abbau Crew" at bounding box center [832, 86] width 107 height 9
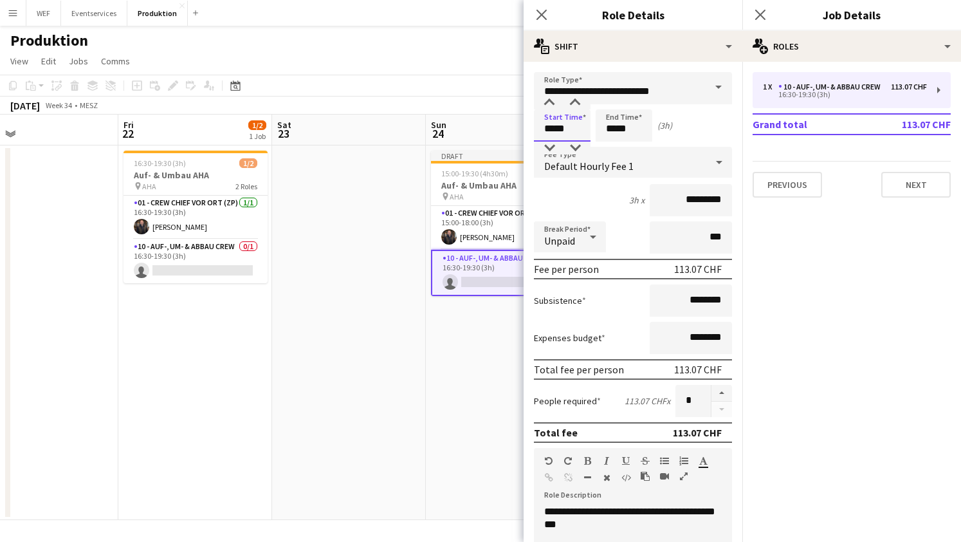
drag, startPoint x: 566, startPoint y: 125, endPoint x: 531, endPoint y: 125, distance: 34.1
click at [531, 125] on form "**********" at bounding box center [633, 472] width 219 height 800
type input "*****"
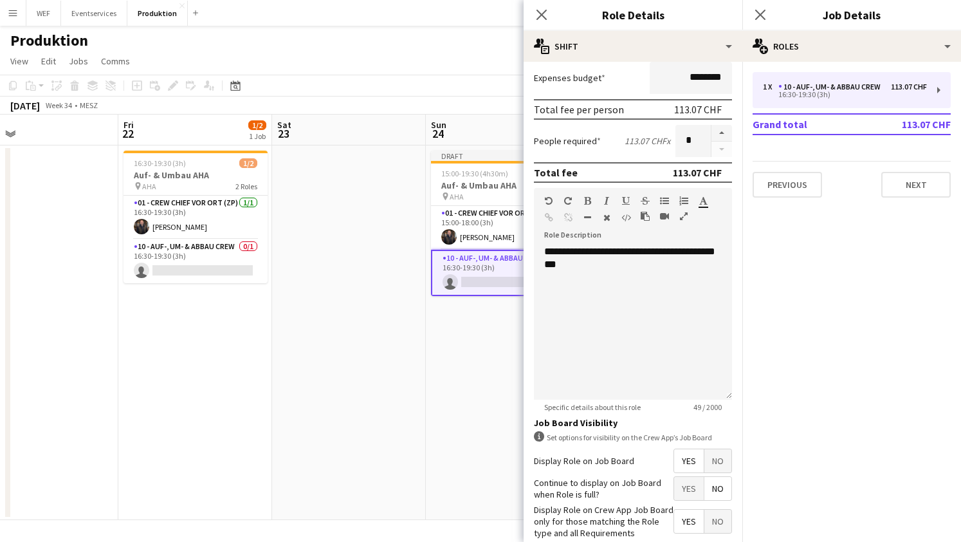
scroll to position [329, 0]
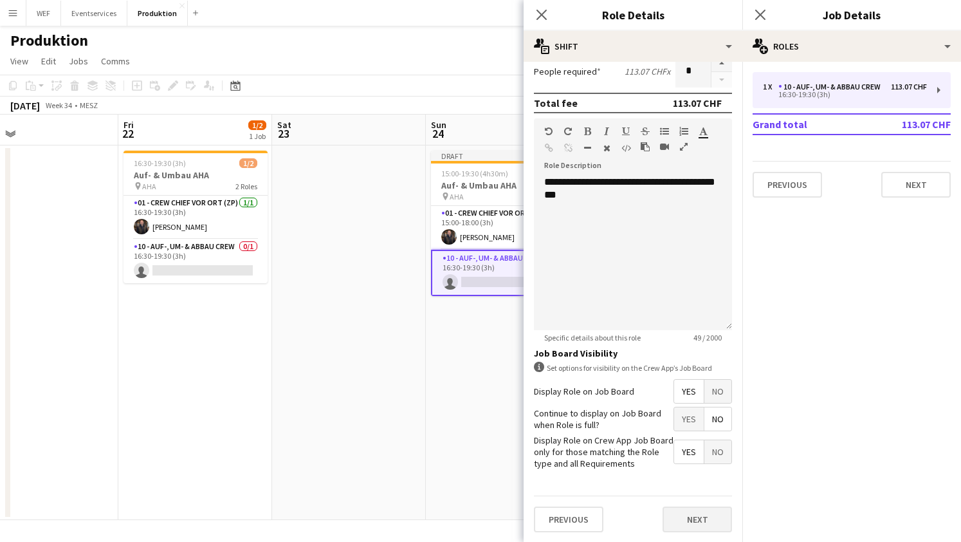
type input "*****"
click at [687, 516] on button "Next" at bounding box center [697, 519] width 69 height 26
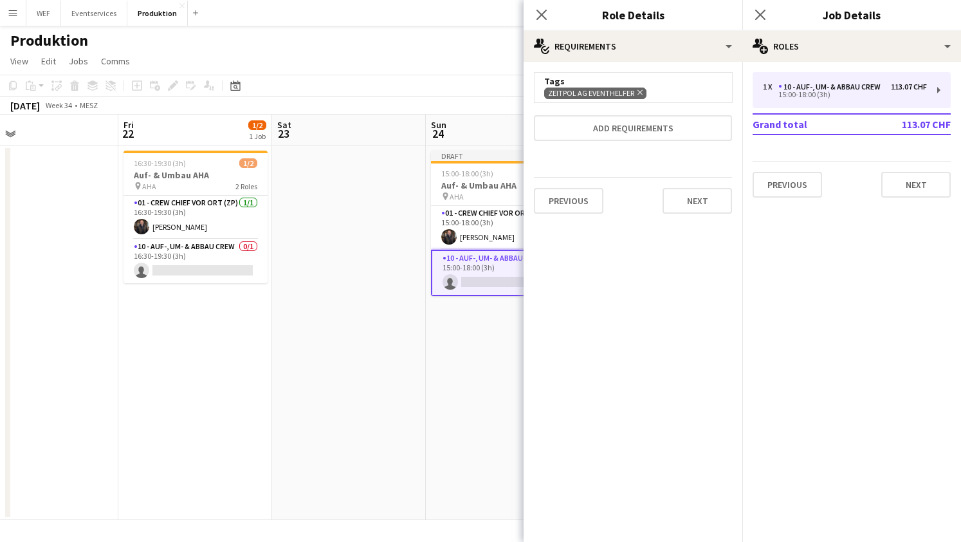
scroll to position [0, 0]
click at [696, 208] on button "Next" at bounding box center [697, 201] width 69 height 26
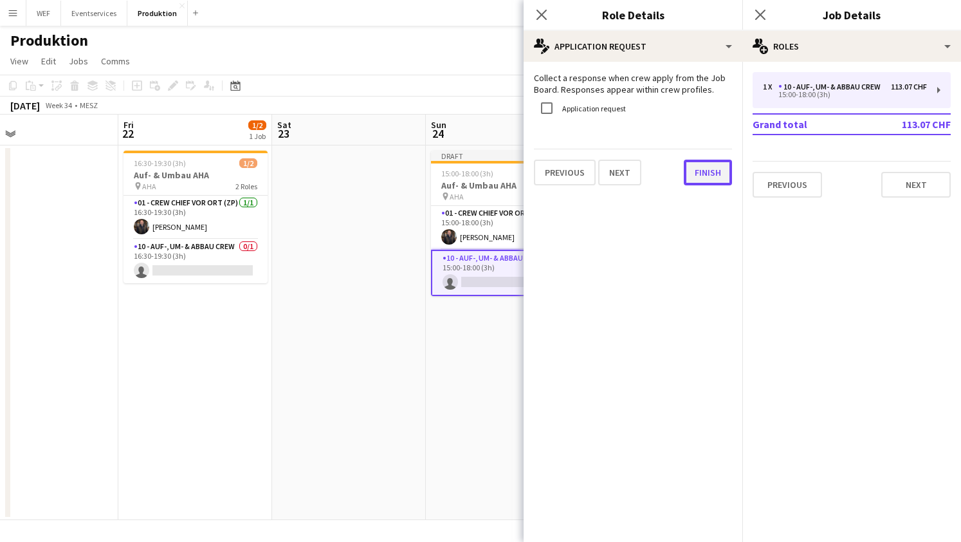
click at [710, 173] on button "Finish" at bounding box center [708, 173] width 48 height 26
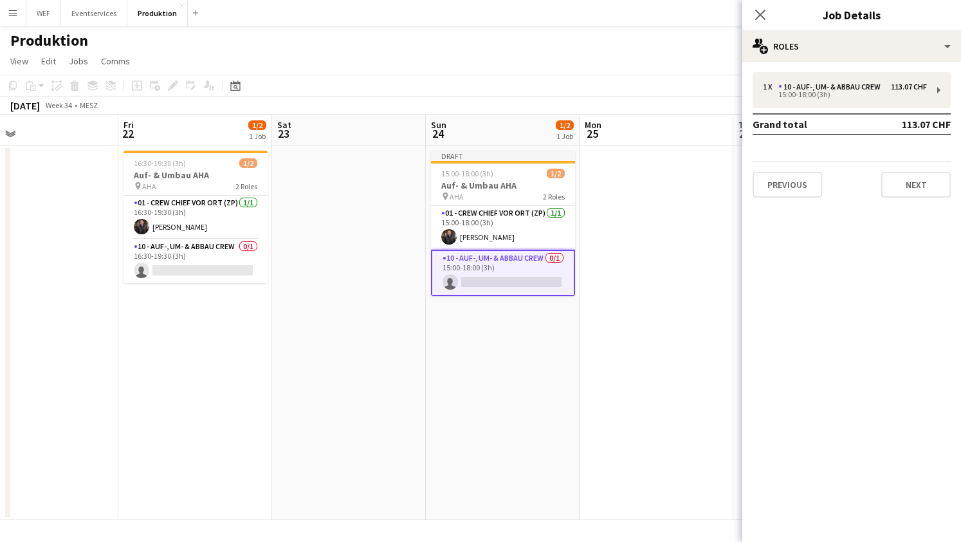
click at [954, 190] on div "1 x 10 - Auf-, Um- & Abbau Crew 113.07 CHF 15:00-18:00 (3h) Grand total 113.07 …" at bounding box center [852, 134] width 219 height 125
click at [918, 185] on button "Next" at bounding box center [915, 185] width 69 height 26
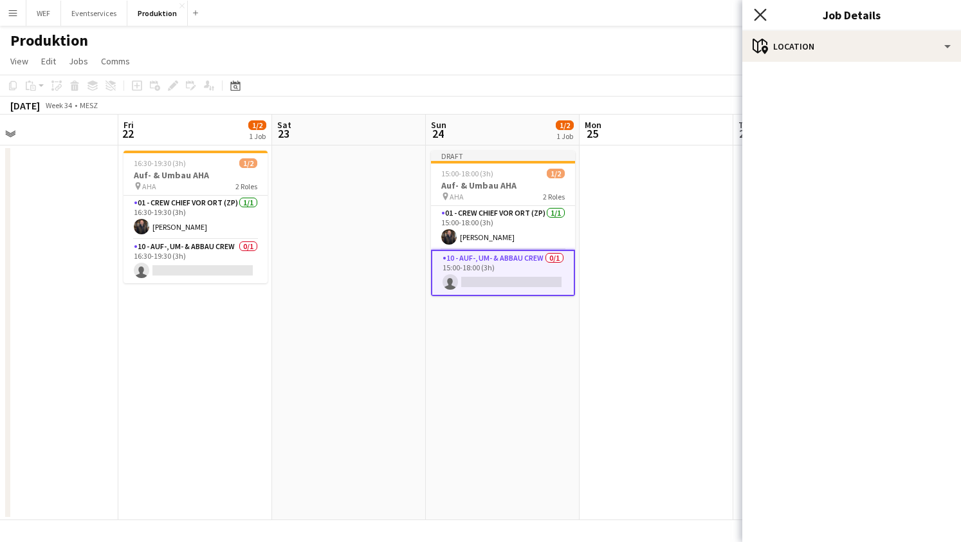
click at [762, 8] on icon "Close pop-in" at bounding box center [760, 14] width 12 height 12
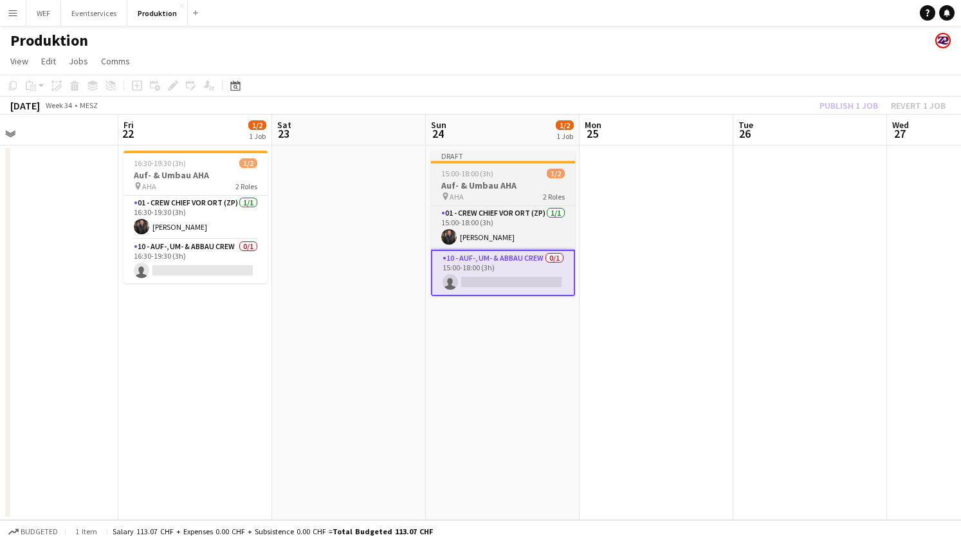
click at [510, 170] on div "15:00-18:00 (3h) 1/2" at bounding box center [503, 174] width 144 height 10
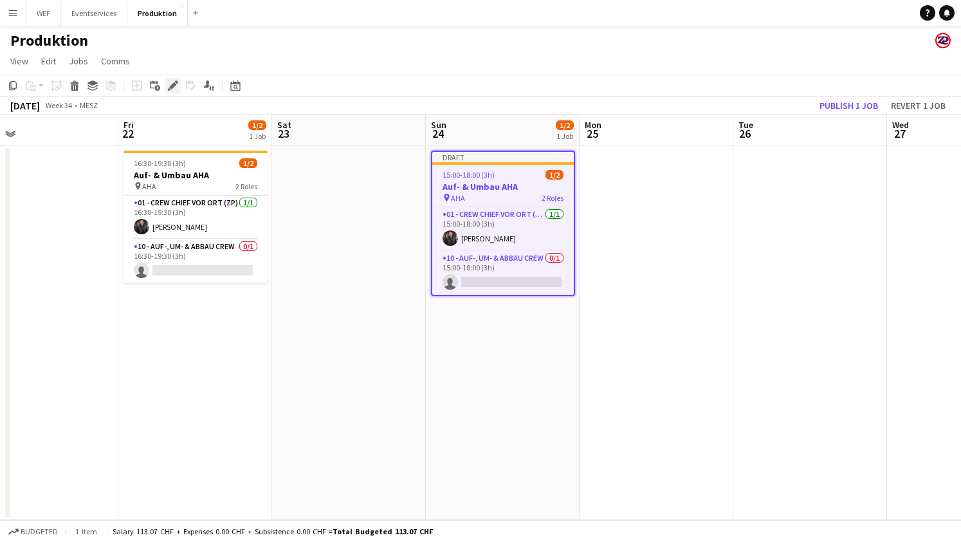
click at [171, 85] on icon at bounding box center [172, 85] width 7 height 7
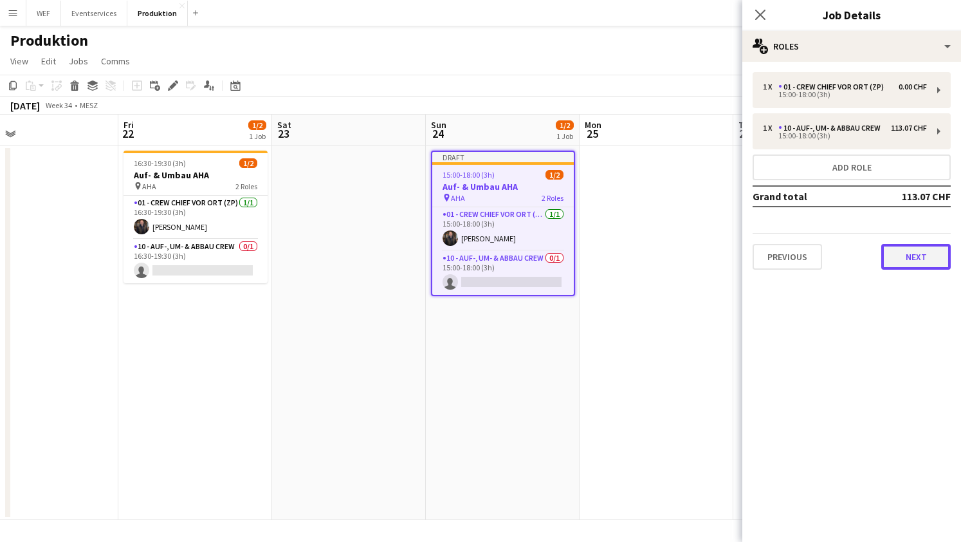
click at [928, 244] on button "Next" at bounding box center [915, 257] width 69 height 26
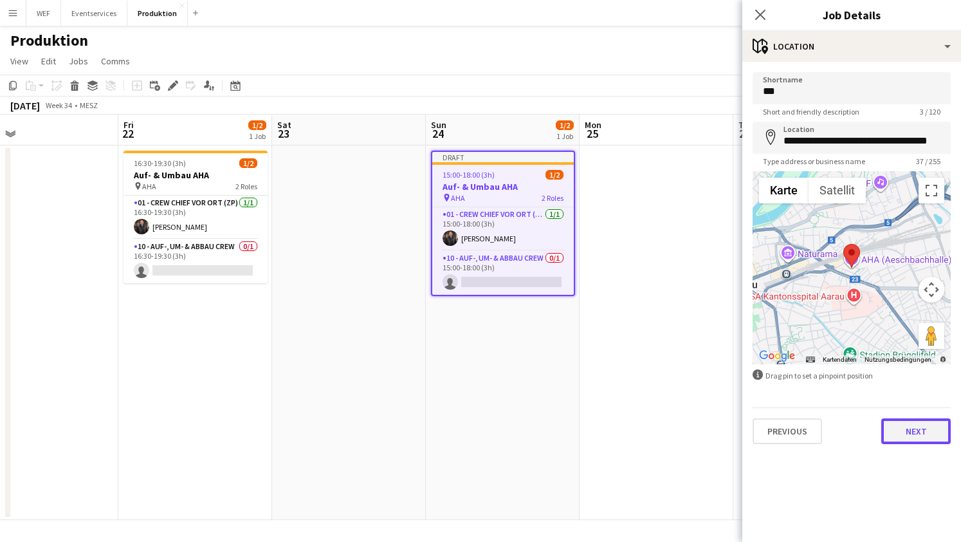
click at [928, 429] on button "Next" at bounding box center [915, 431] width 69 height 26
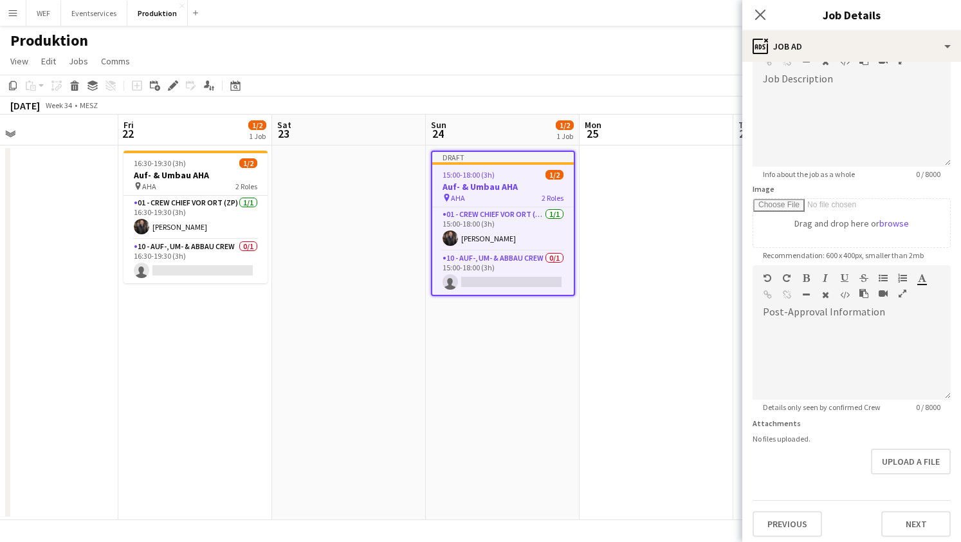
scroll to position [94, 0]
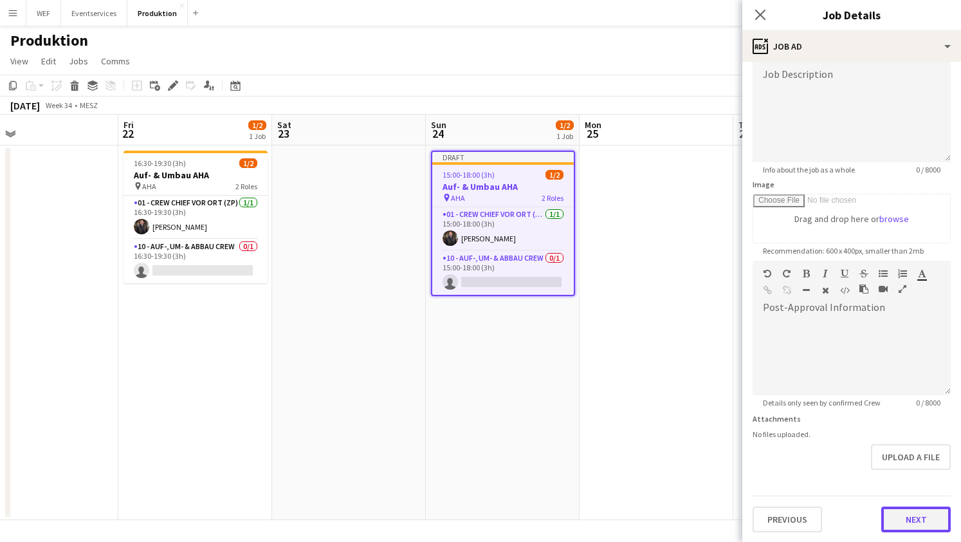
click at [903, 521] on button "Next" at bounding box center [915, 519] width 69 height 26
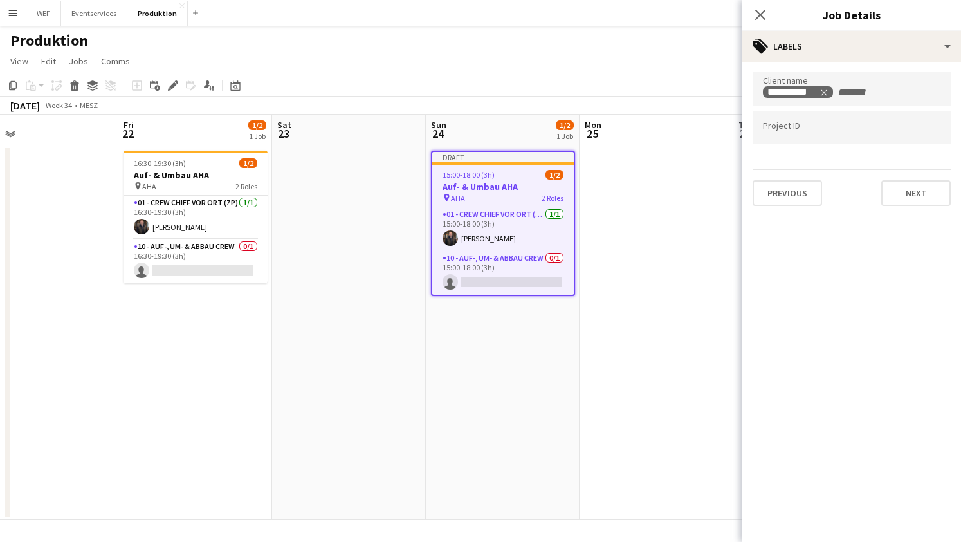
click at [842, 128] on input "Type to search project ID labels..." at bounding box center [852, 128] width 178 height 12
type input "***"
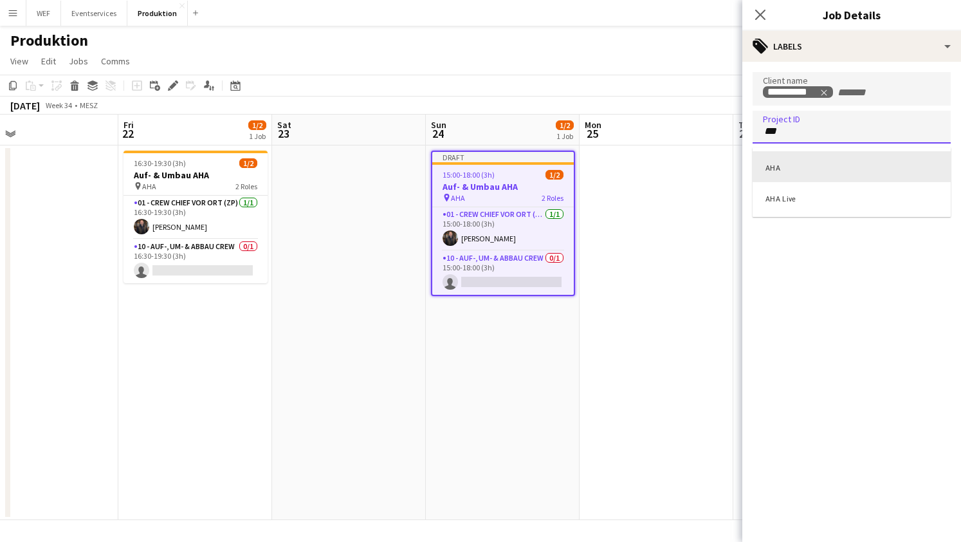
click at [845, 166] on div "AHA" at bounding box center [852, 166] width 198 height 31
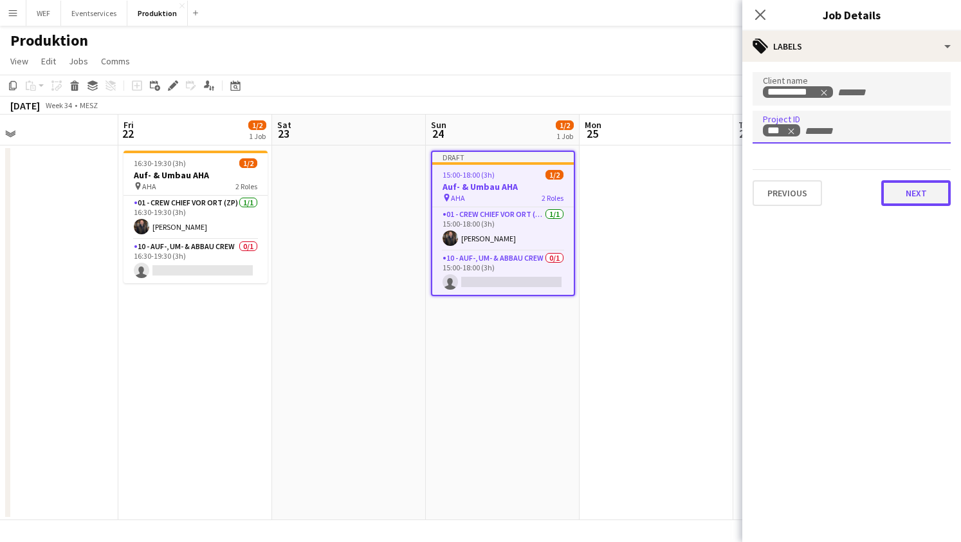
click at [896, 192] on button "Next" at bounding box center [915, 193] width 69 height 26
type input "*******"
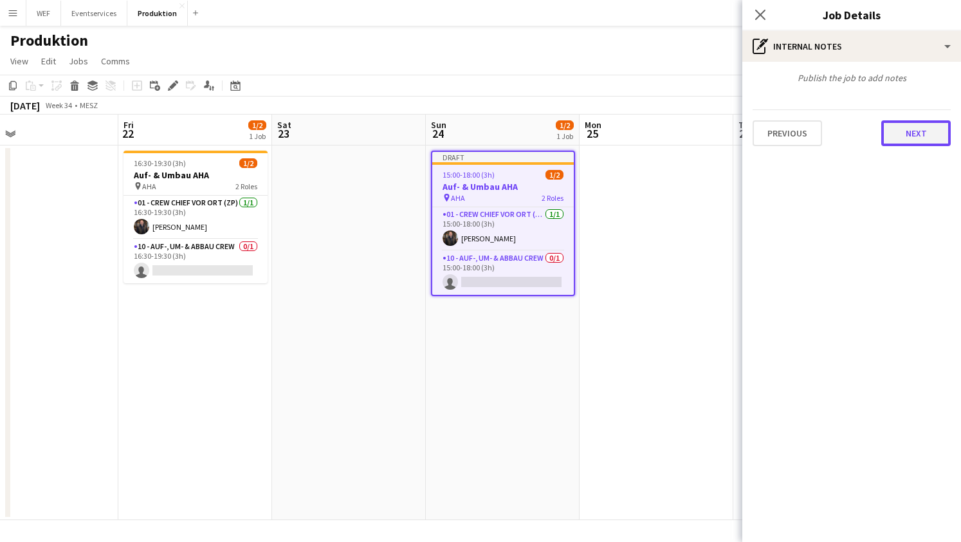
click at [910, 122] on button "Next" at bounding box center [915, 133] width 69 height 26
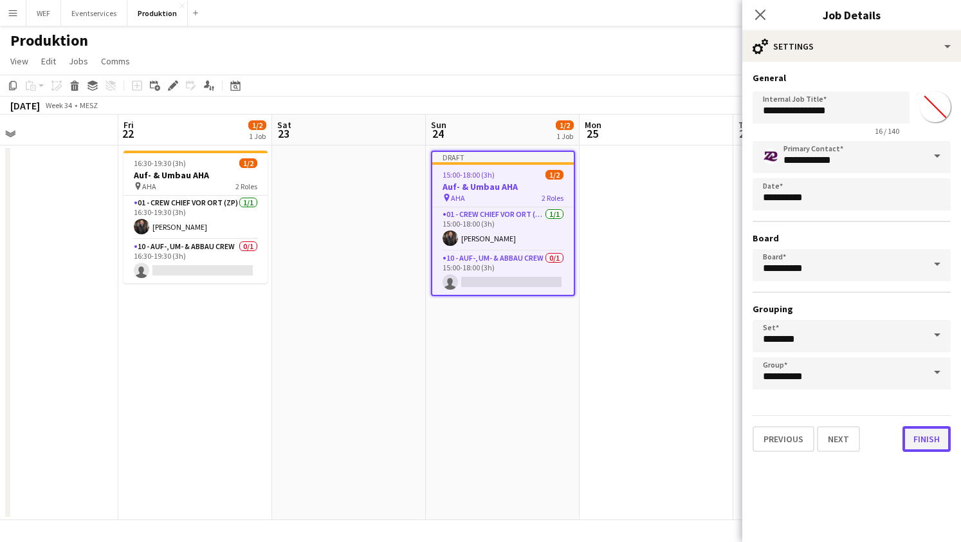
click at [925, 444] on button "Finish" at bounding box center [927, 439] width 48 height 26
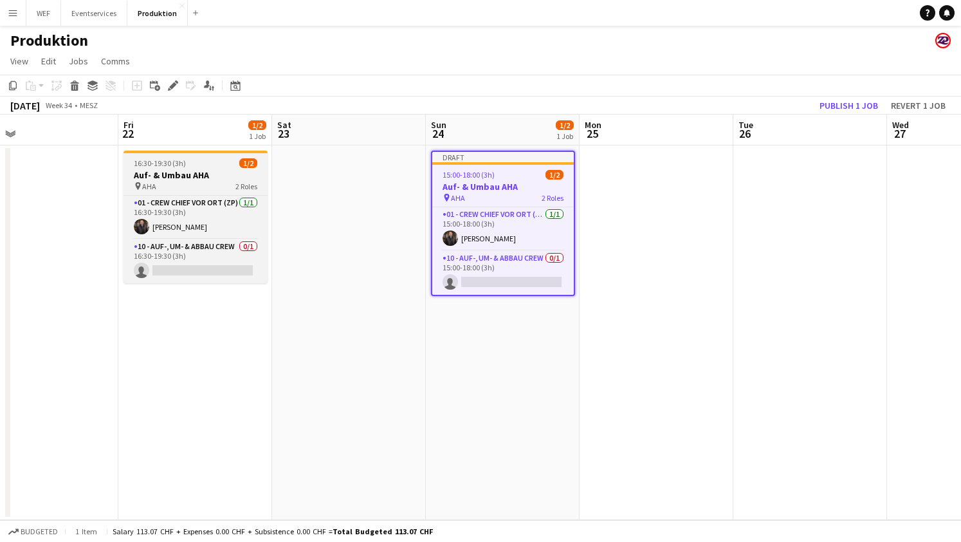
click at [194, 163] on div "16:30-19:30 (3h) 1/2" at bounding box center [196, 163] width 144 height 10
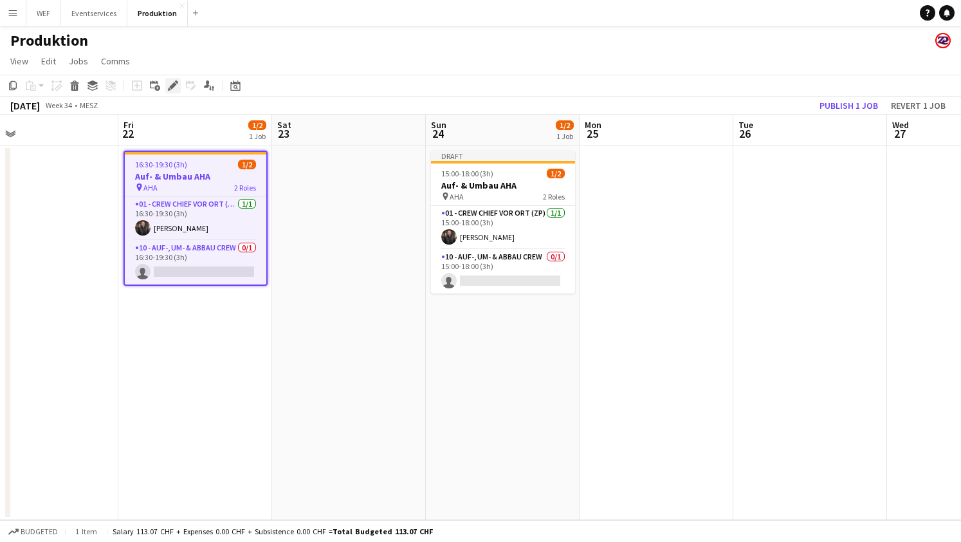
click at [166, 81] on div "Edit" at bounding box center [172, 85] width 15 height 15
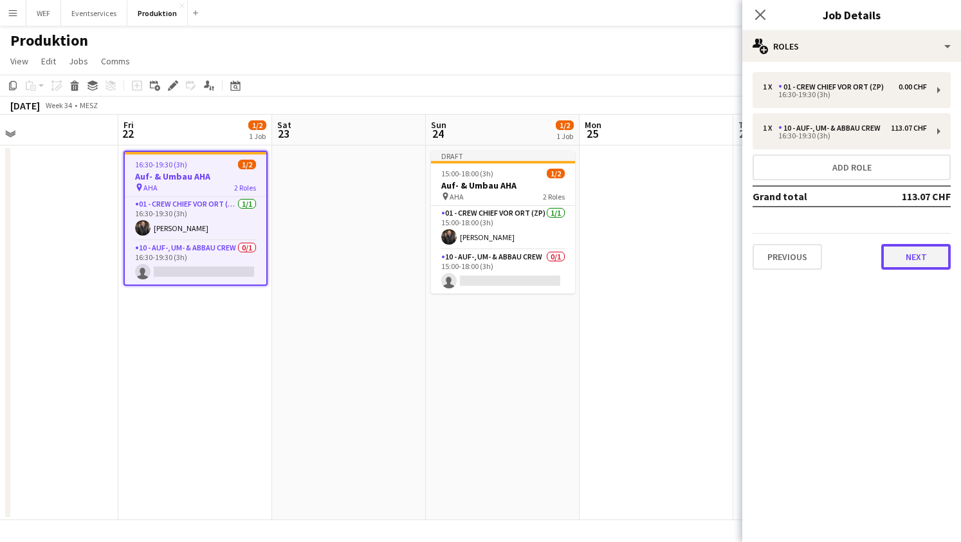
click at [927, 257] on button "Next" at bounding box center [915, 257] width 69 height 26
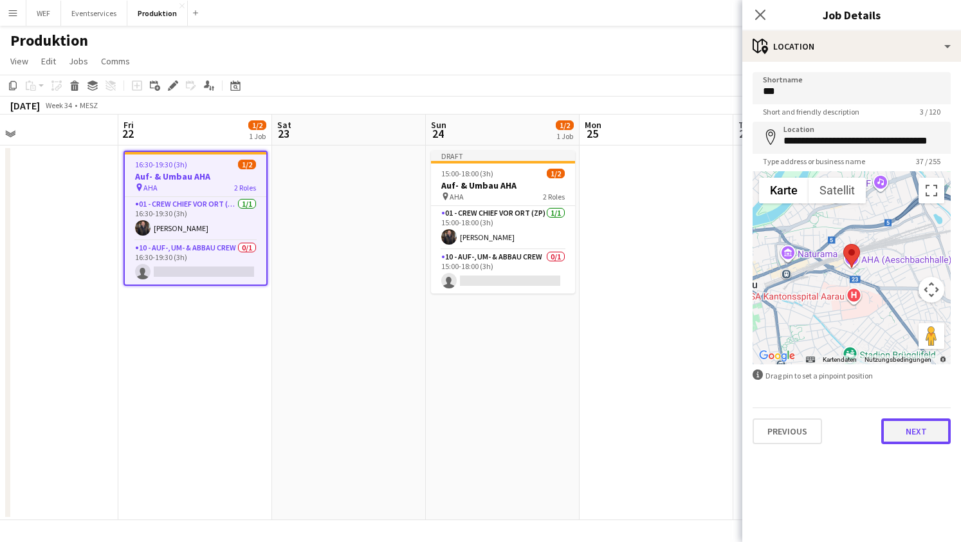
click at [908, 443] on button "Next" at bounding box center [915, 431] width 69 height 26
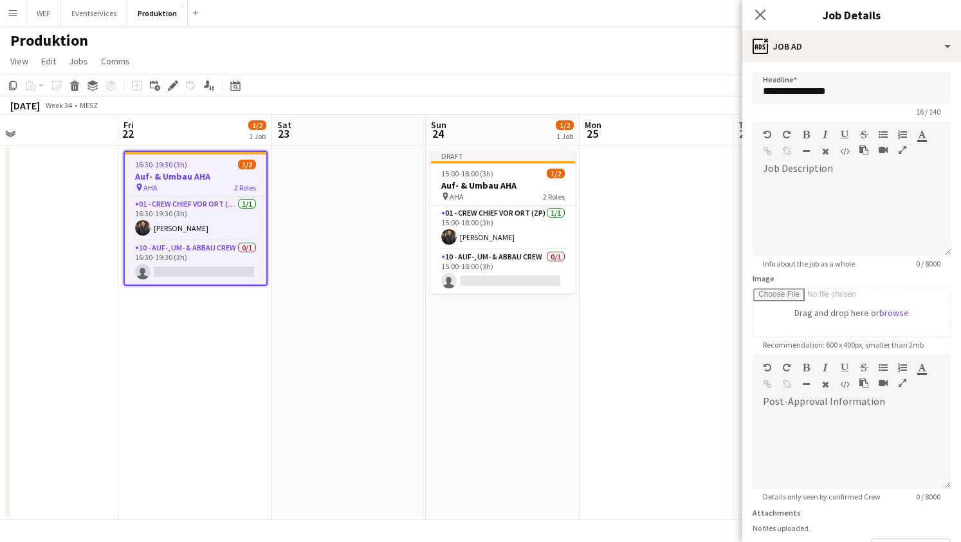
scroll to position [94, 0]
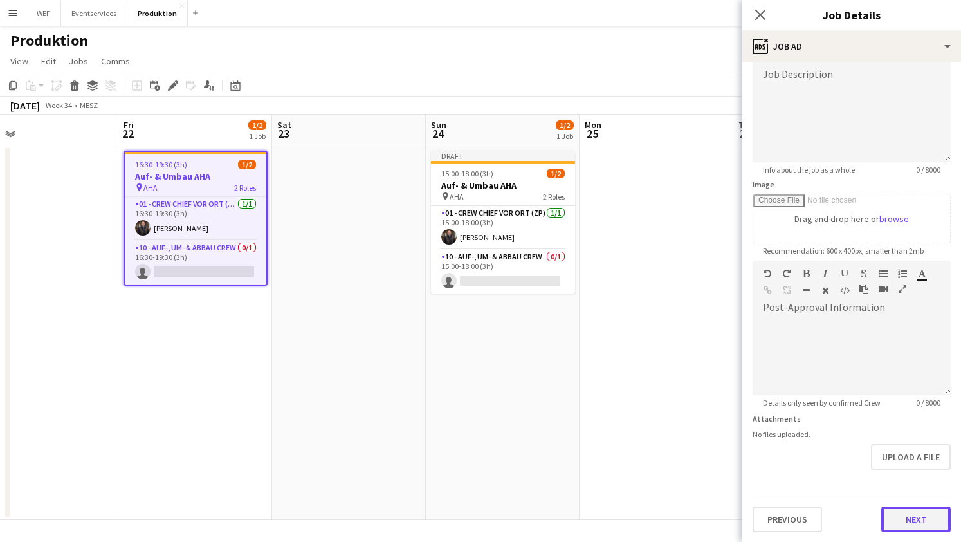
click at [923, 519] on button "Next" at bounding box center [915, 519] width 69 height 26
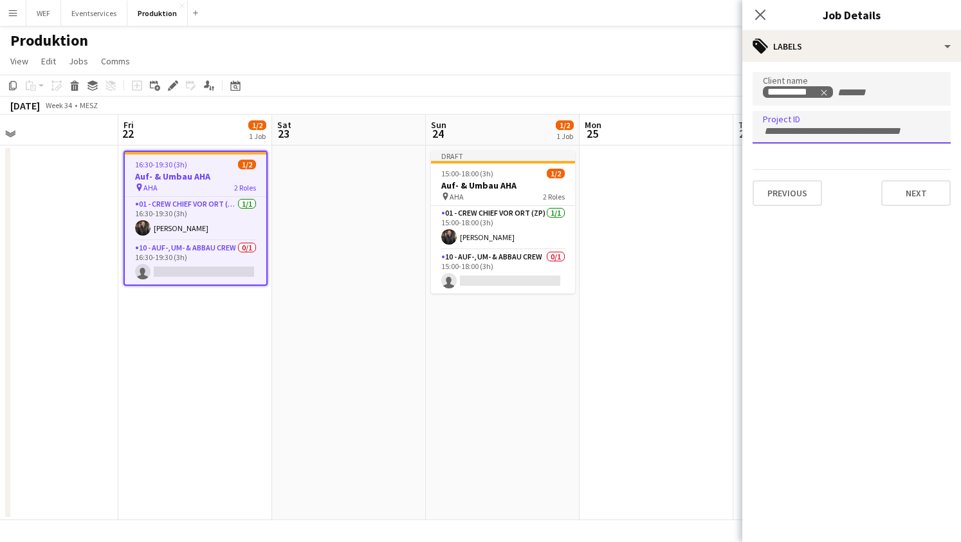
click at [838, 135] on div at bounding box center [852, 127] width 198 height 33
type input "***"
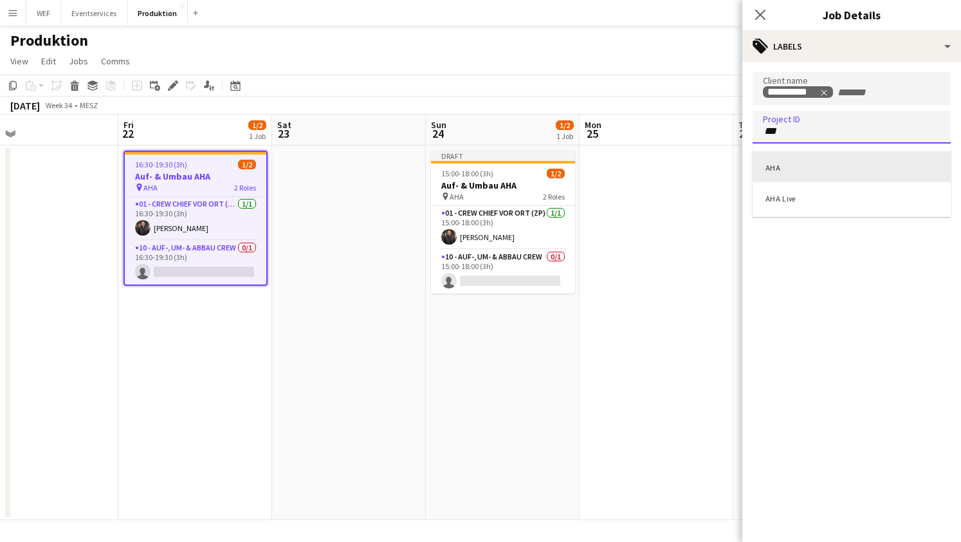
click at [805, 165] on div "AHA" at bounding box center [852, 166] width 198 height 31
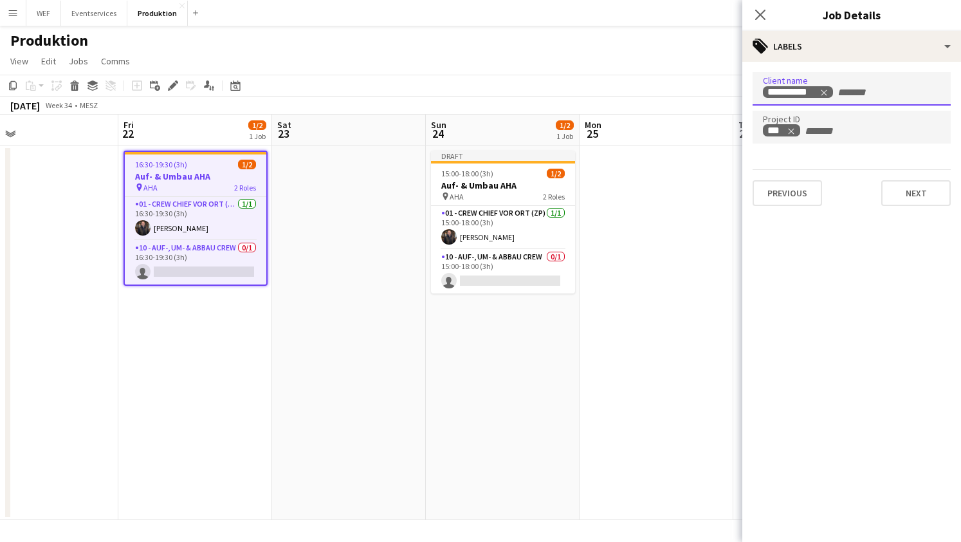
click at [841, 97] on input "+ Label" at bounding box center [863, 93] width 55 height 12
click at [828, 93] on icon "Remove tag" at bounding box center [824, 92] width 9 height 9
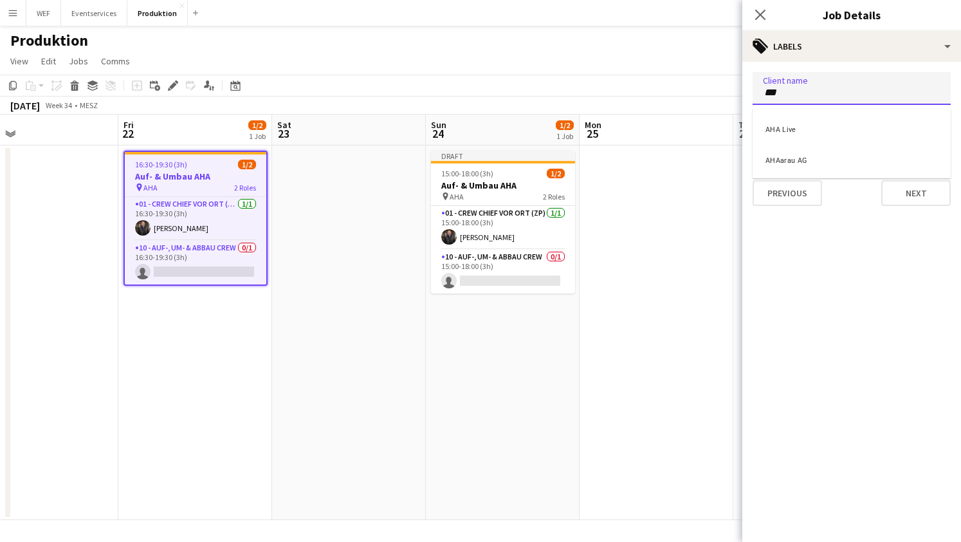
type input "***"
click at [815, 158] on div "AHAarau AG" at bounding box center [852, 158] width 198 height 31
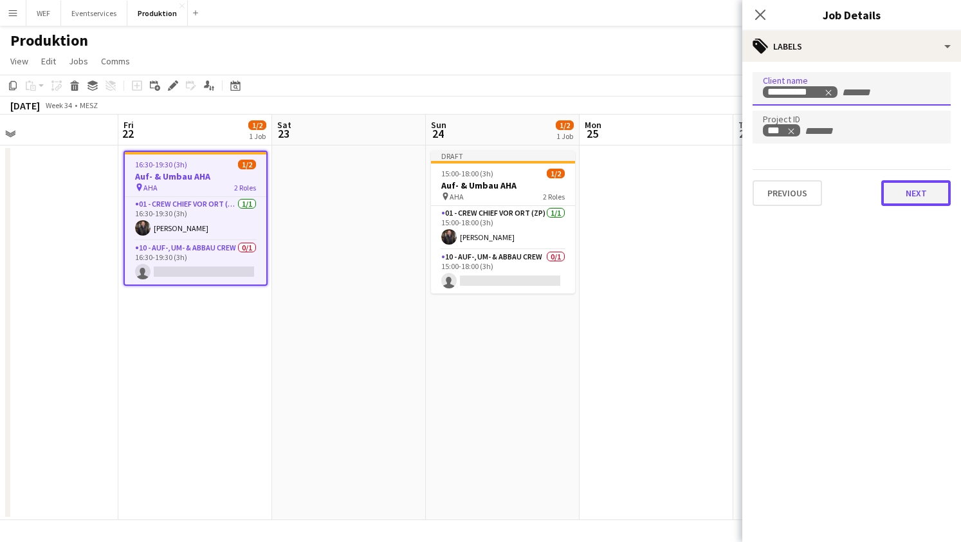
click at [918, 195] on button "Next" at bounding box center [915, 193] width 69 height 26
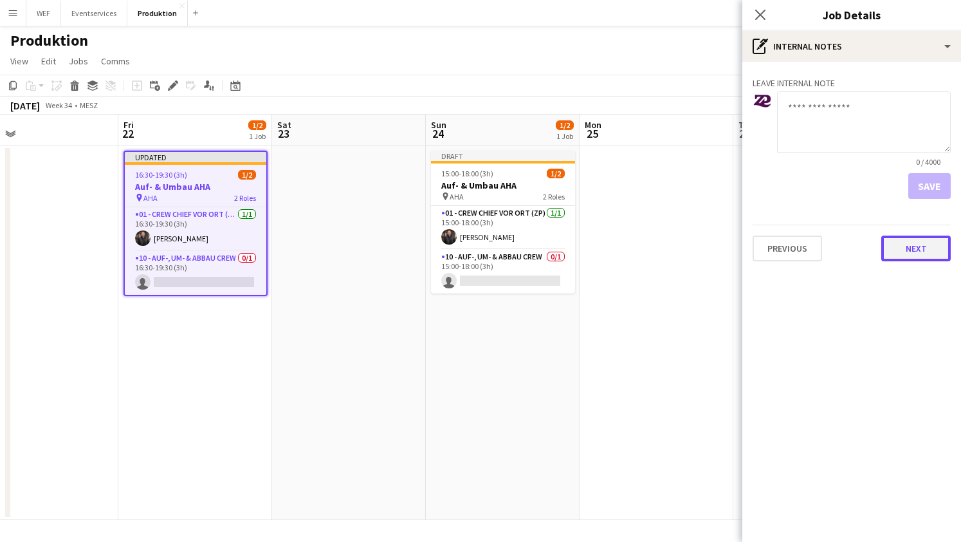
click at [918, 243] on button "Next" at bounding box center [915, 248] width 69 height 26
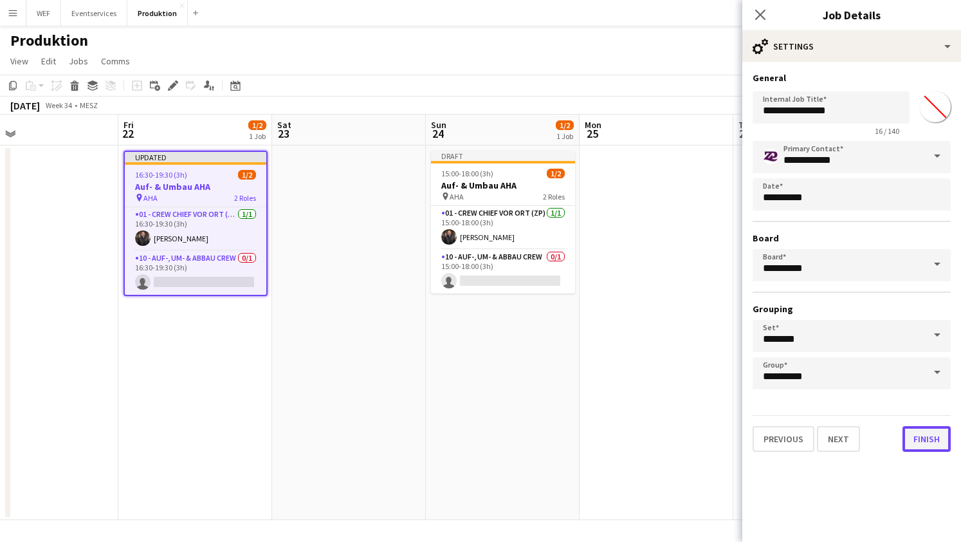
click at [919, 439] on button "Finish" at bounding box center [927, 439] width 48 height 26
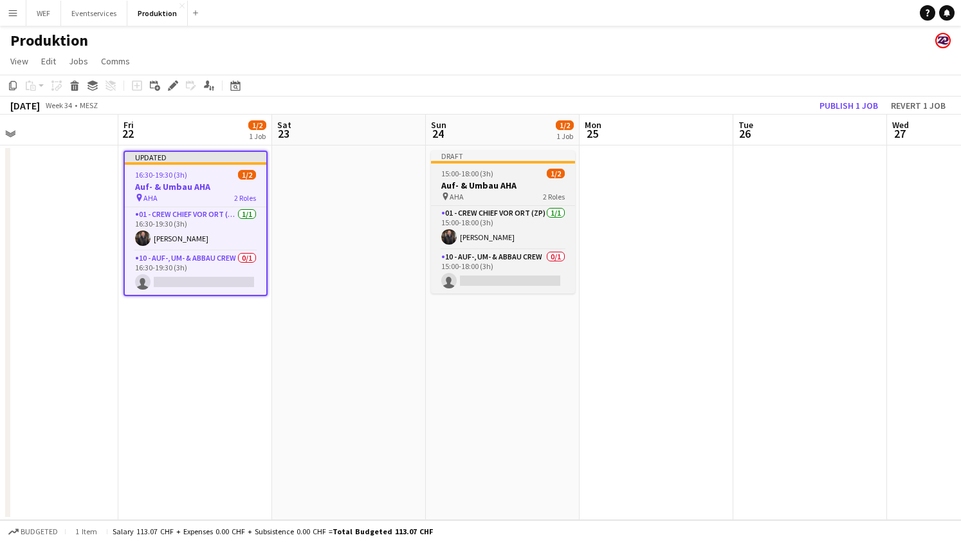
click at [481, 189] on h3 "Auf- & Umbau AHA" at bounding box center [503, 186] width 144 height 12
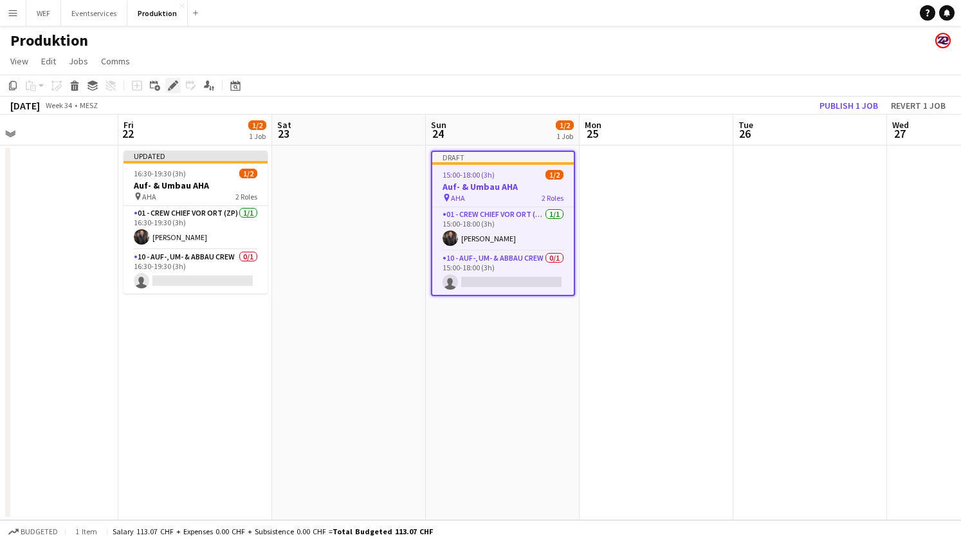
click at [168, 83] on icon "Edit" at bounding box center [173, 85] width 10 height 10
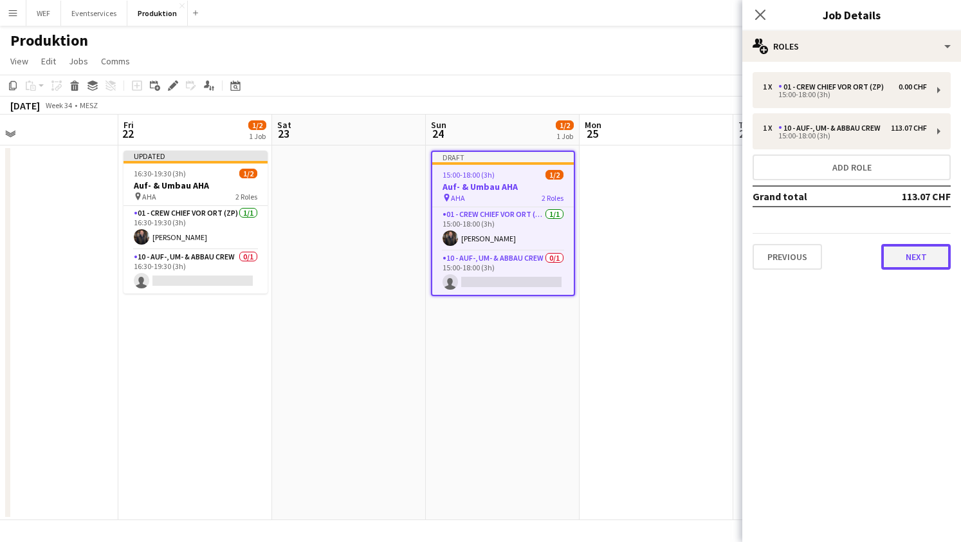
click at [909, 258] on button "Next" at bounding box center [915, 257] width 69 height 26
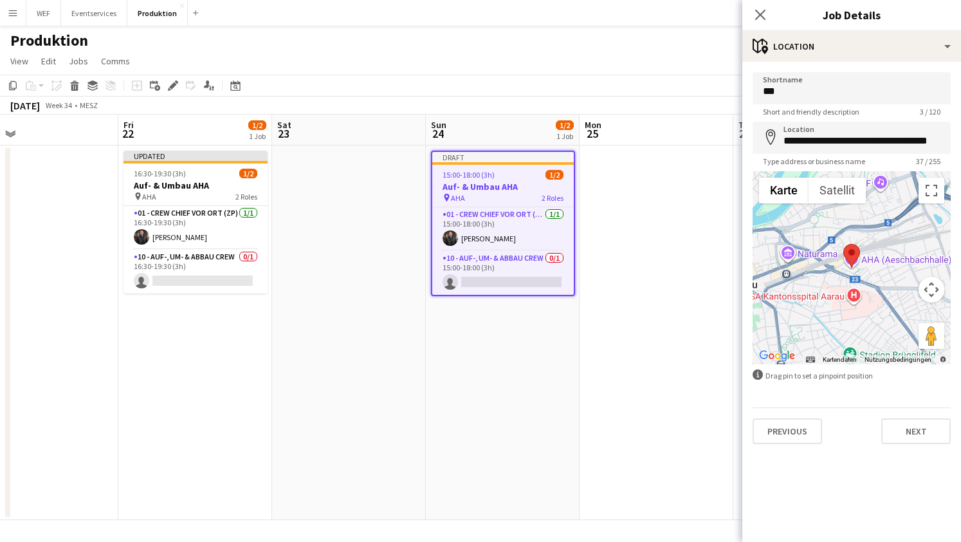
click at [909, 258] on div at bounding box center [852, 267] width 198 height 193
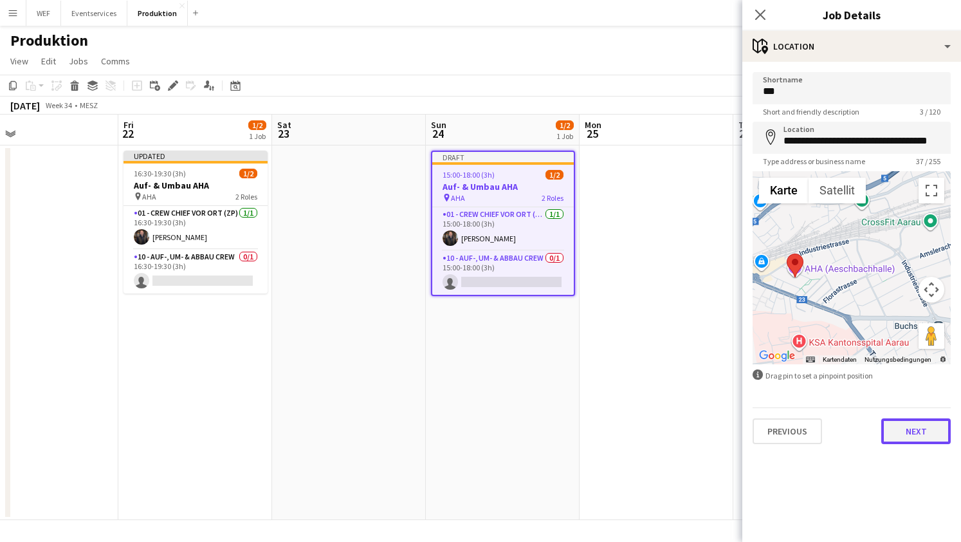
click at [918, 431] on button "Next" at bounding box center [915, 431] width 69 height 26
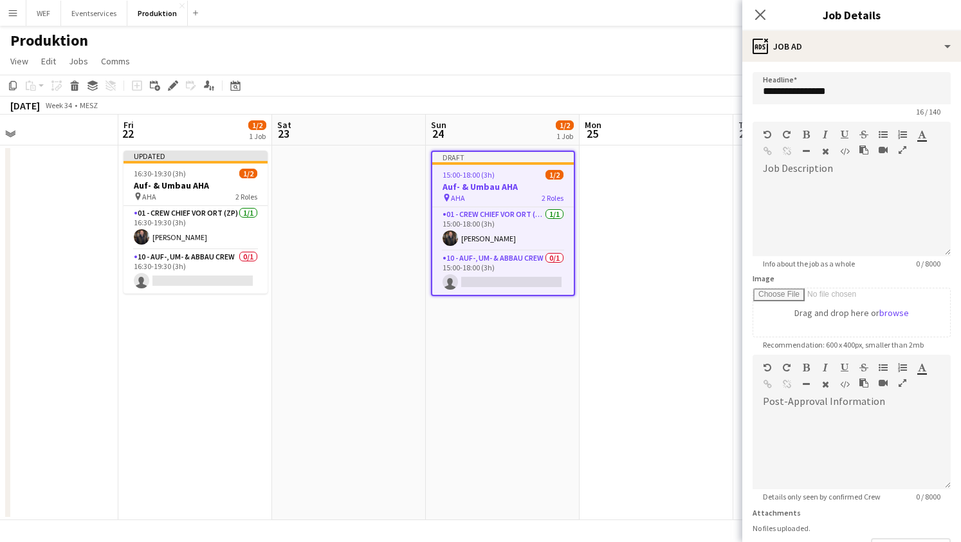
scroll to position [94, 0]
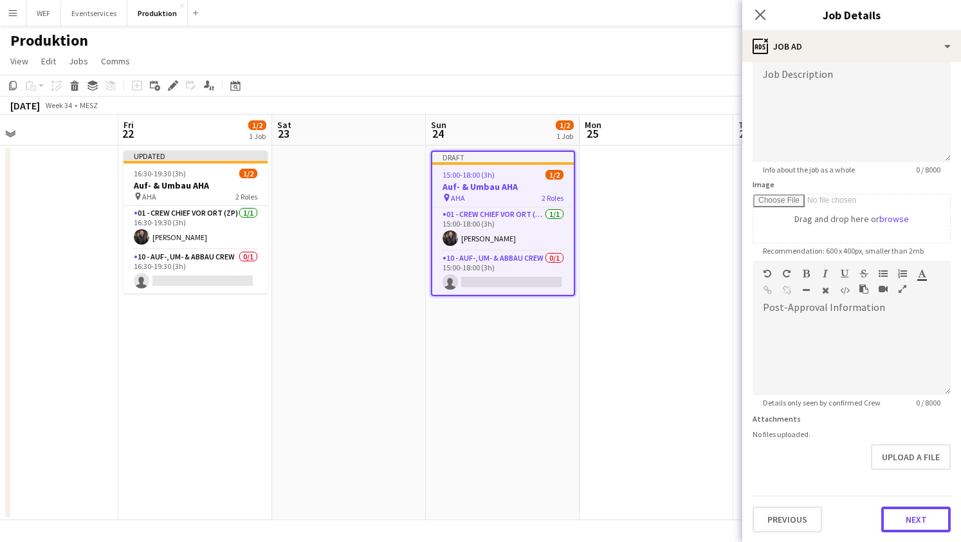
click at [928, 511] on button "Next" at bounding box center [915, 519] width 69 height 26
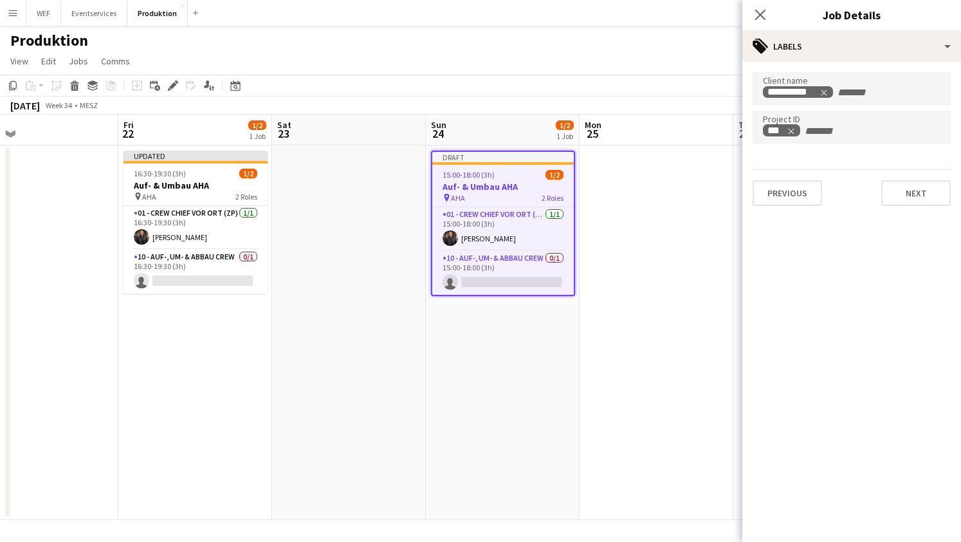
scroll to position [0, 0]
click at [824, 88] on icon "Remove tag" at bounding box center [824, 92] width 9 height 9
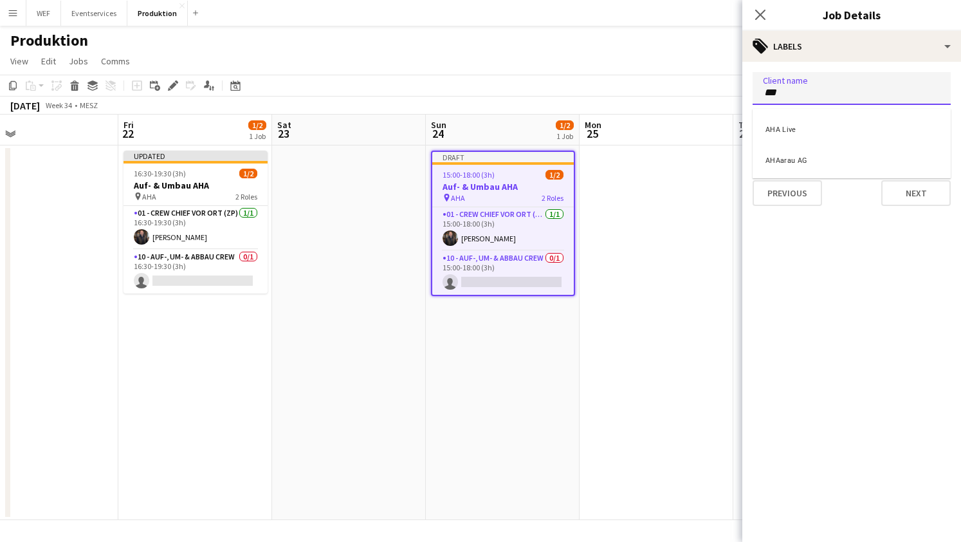
type input "***"
click at [827, 160] on div "AHAarau AG" at bounding box center [852, 158] width 198 height 31
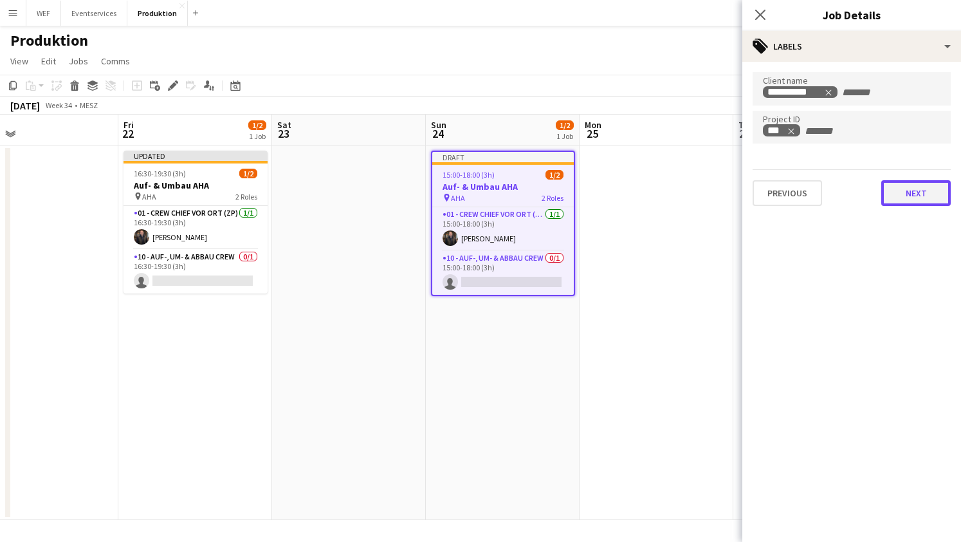
click at [903, 194] on button "Next" at bounding box center [915, 193] width 69 height 26
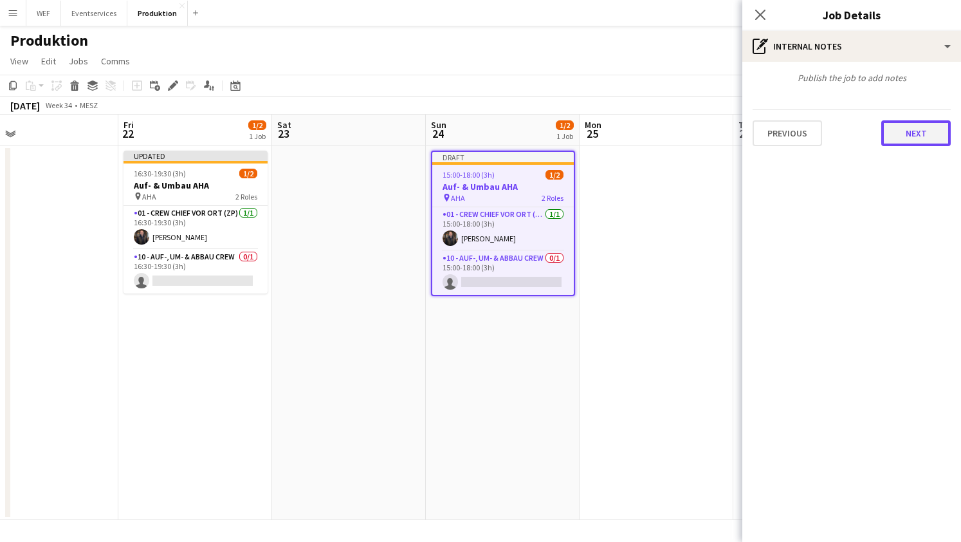
click at [934, 137] on button "Next" at bounding box center [915, 133] width 69 height 26
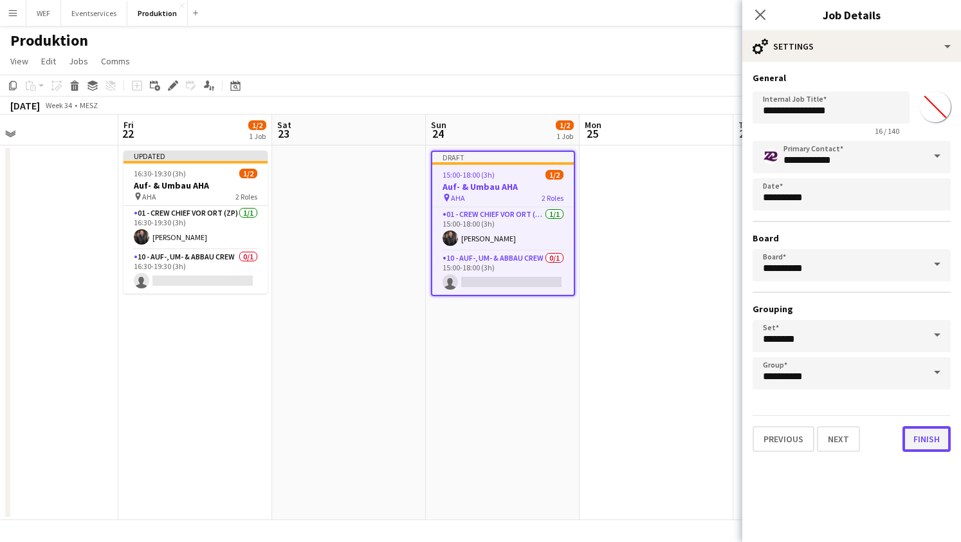
click at [937, 450] on button "Finish" at bounding box center [927, 439] width 48 height 26
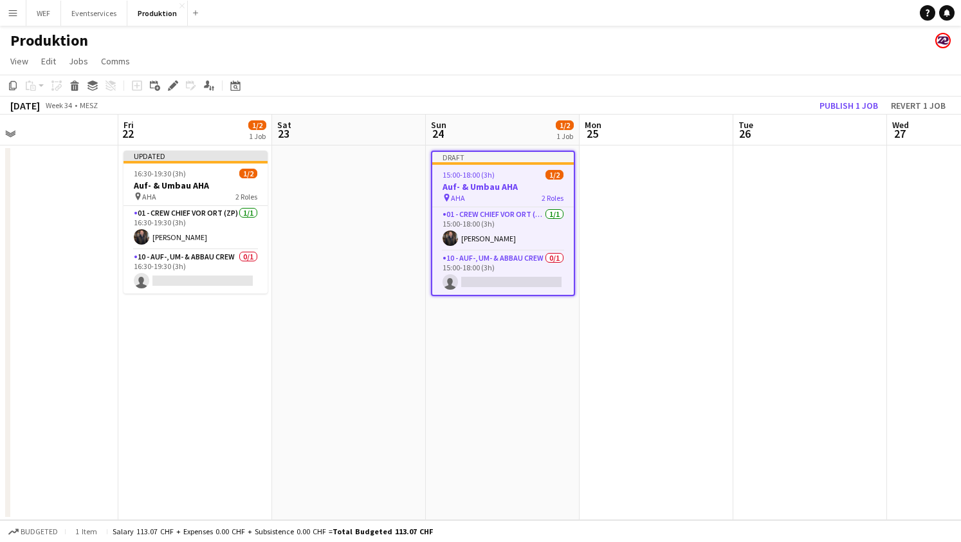
click at [643, 262] on app-date-cell at bounding box center [657, 332] width 154 height 374
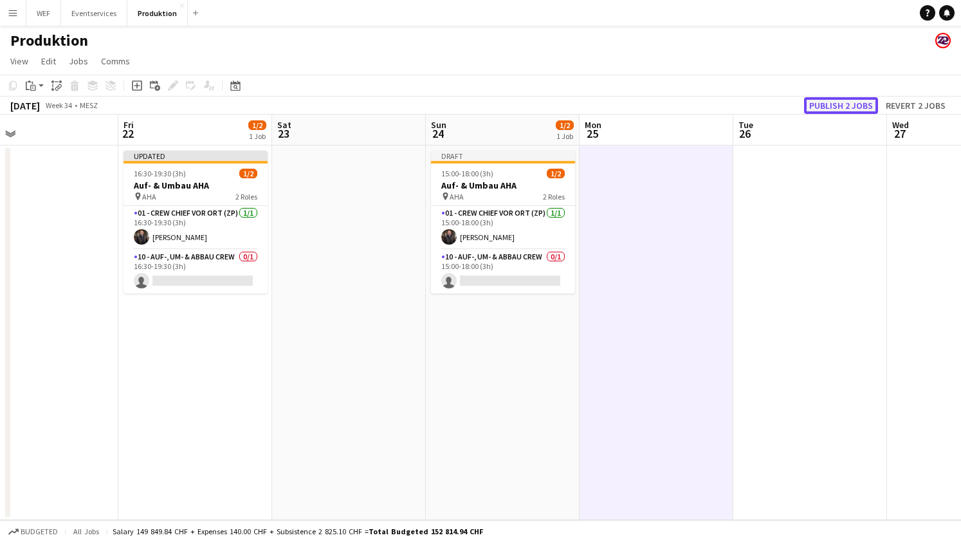
click at [845, 107] on button "Publish 2 jobs" at bounding box center [841, 105] width 74 height 17
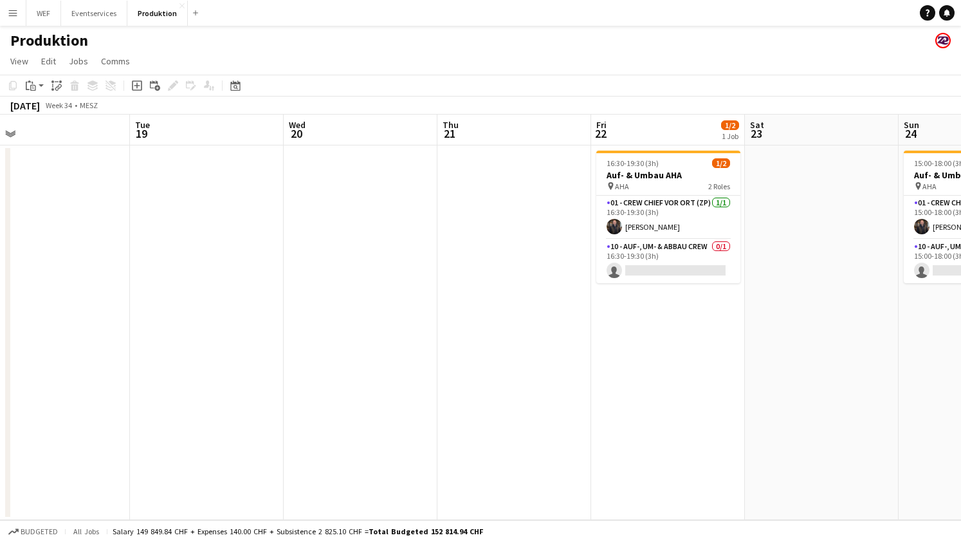
scroll to position [0, 302]
